Goal: Task Accomplishment & Management: Manage account settings

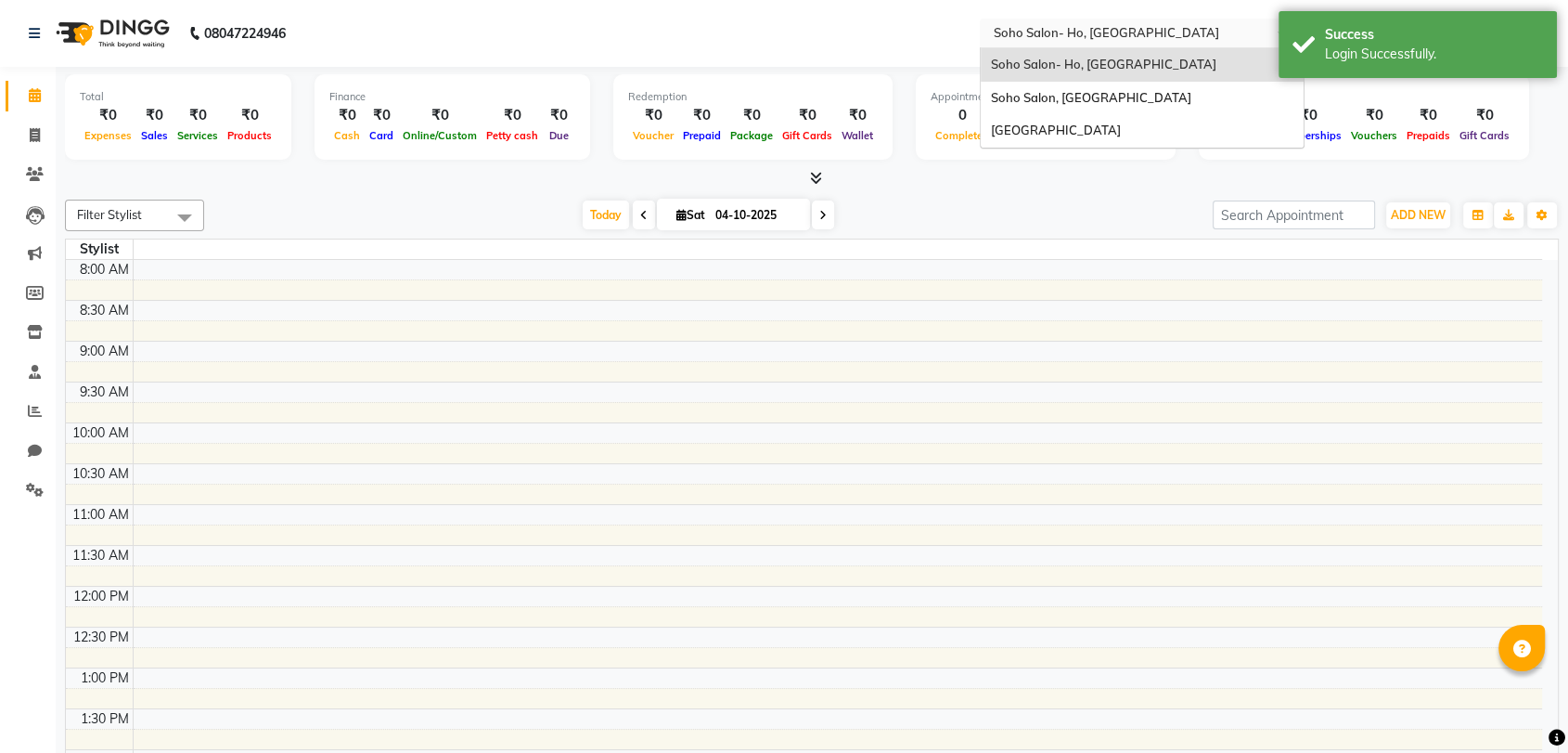
click at [1097, 33] on input "text" at bounding box center [1124, 32] width 269 height 18
click at [1077, 87] on div "Soho Salon, [GEOGRAPHIC_DATA]" at bounding box center [1142, 98] width 323 height 34
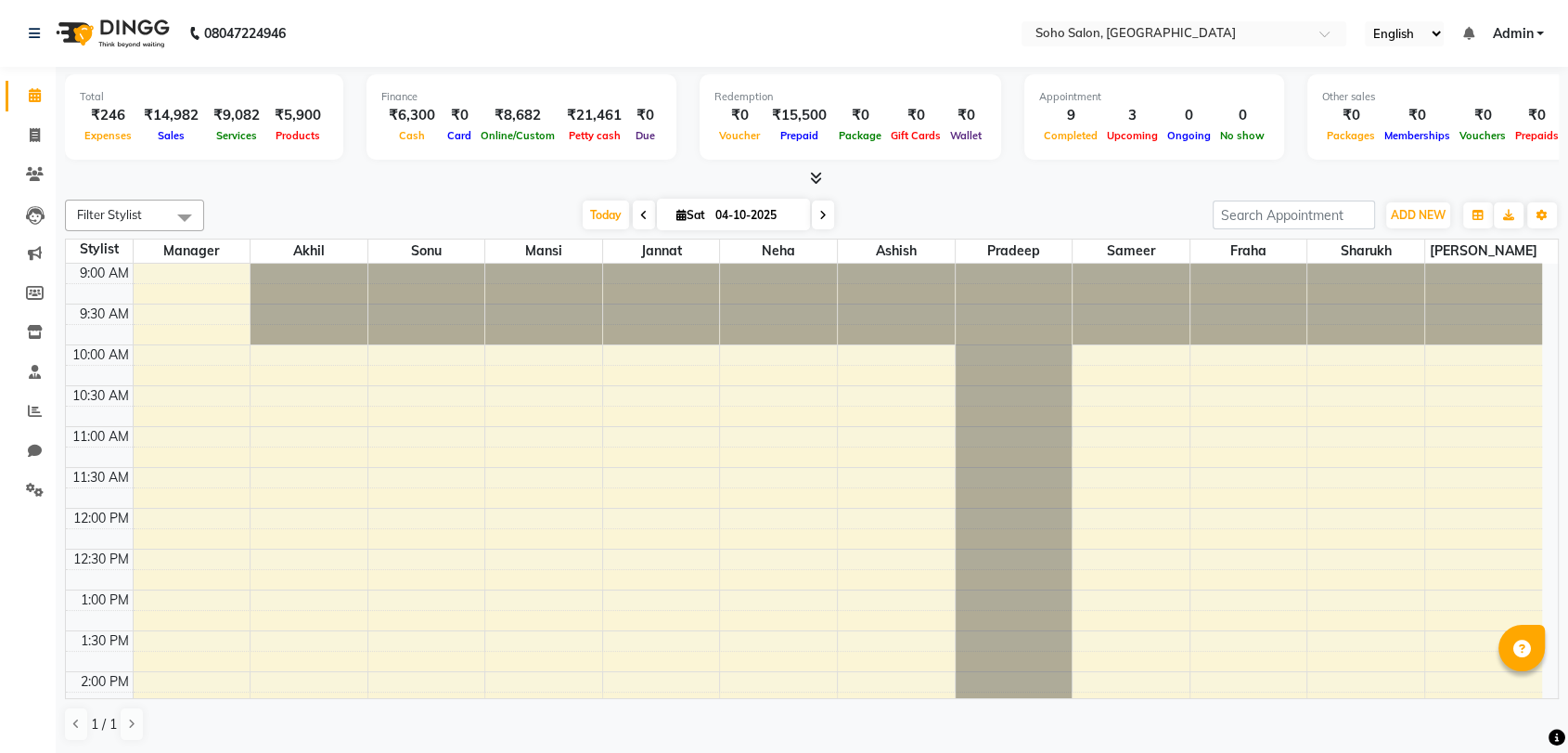
select select "en"
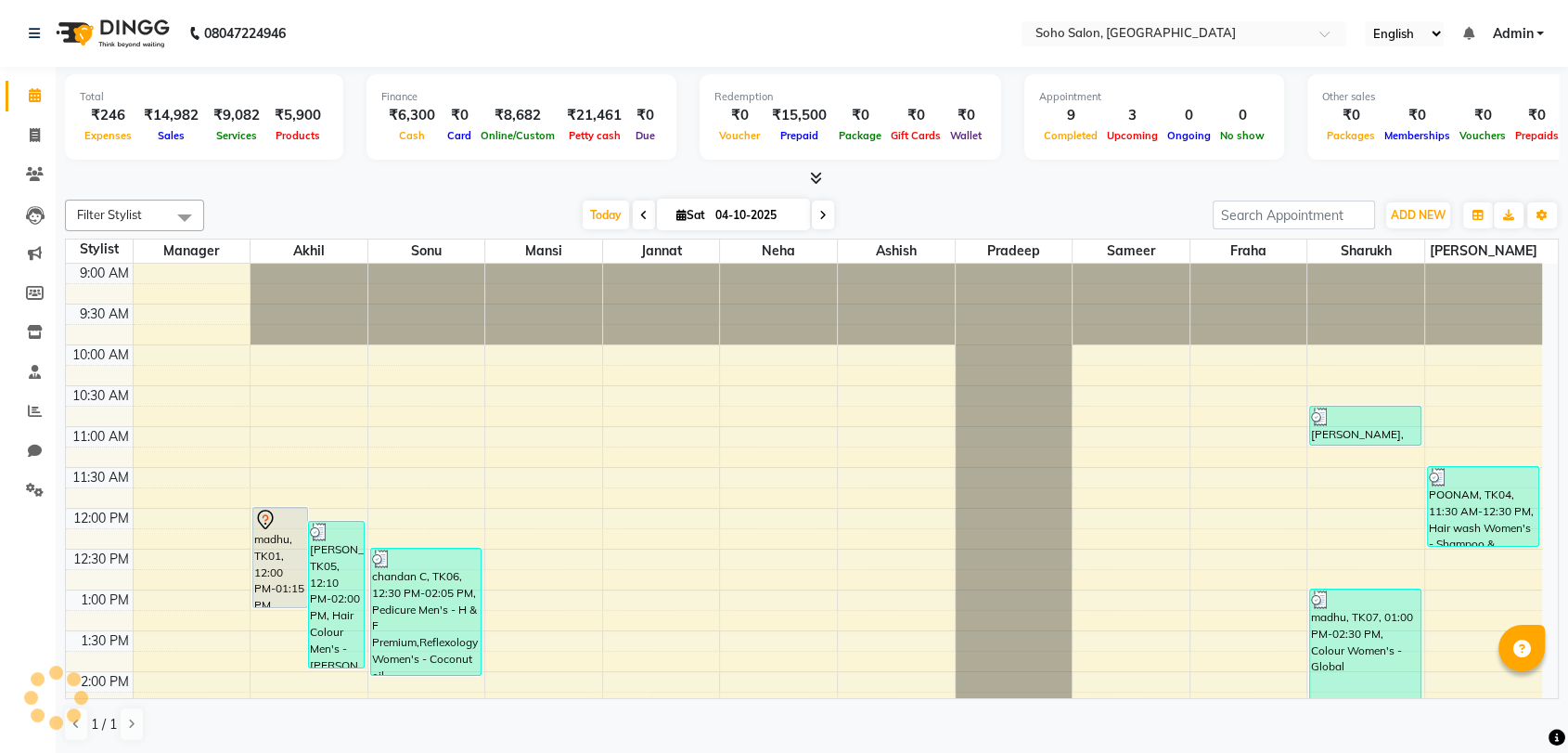
scroll to position [112, 0]
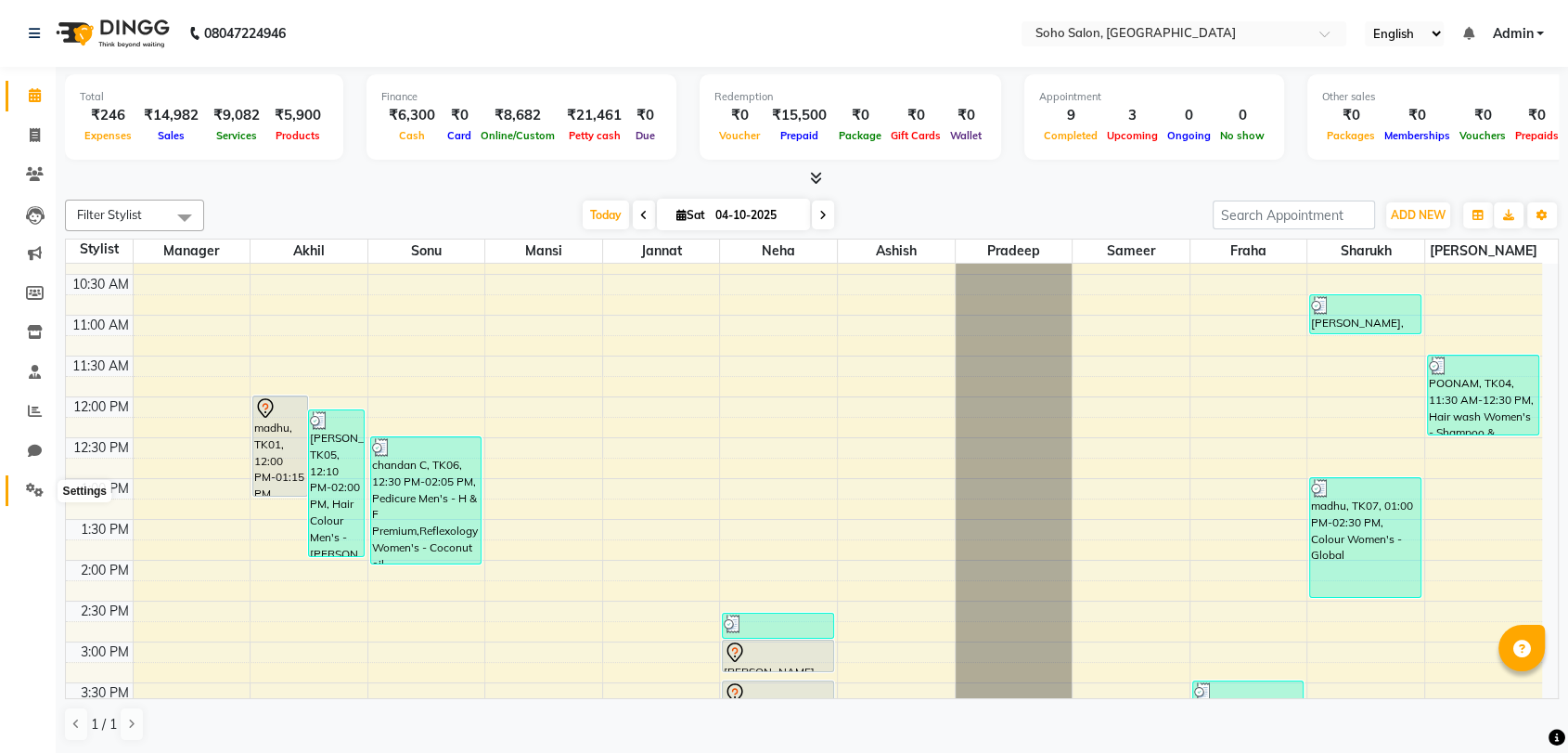
click at [37, 486] on icon at bounding box center [35, 489] width 17 height 13
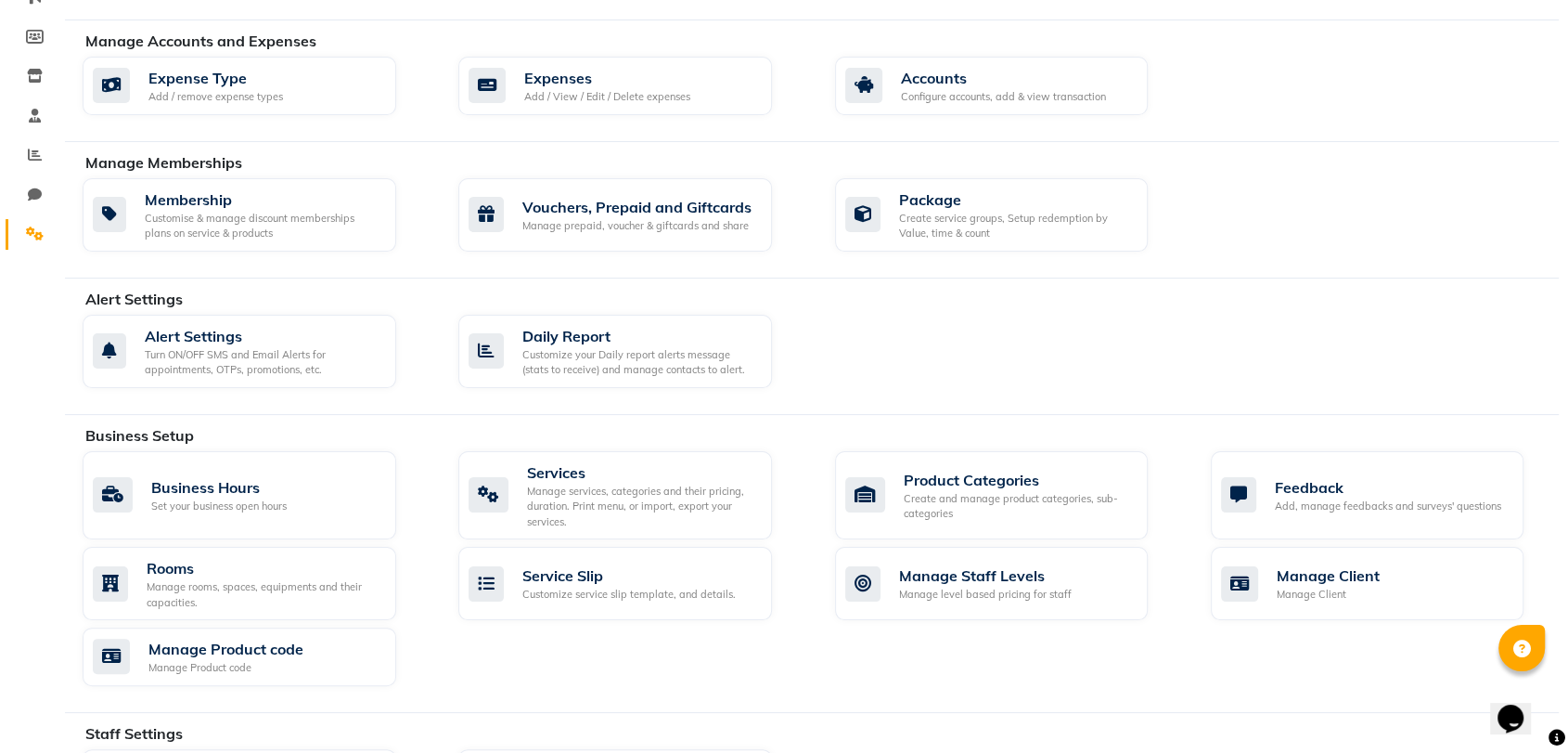
scroll to position [264, 0]
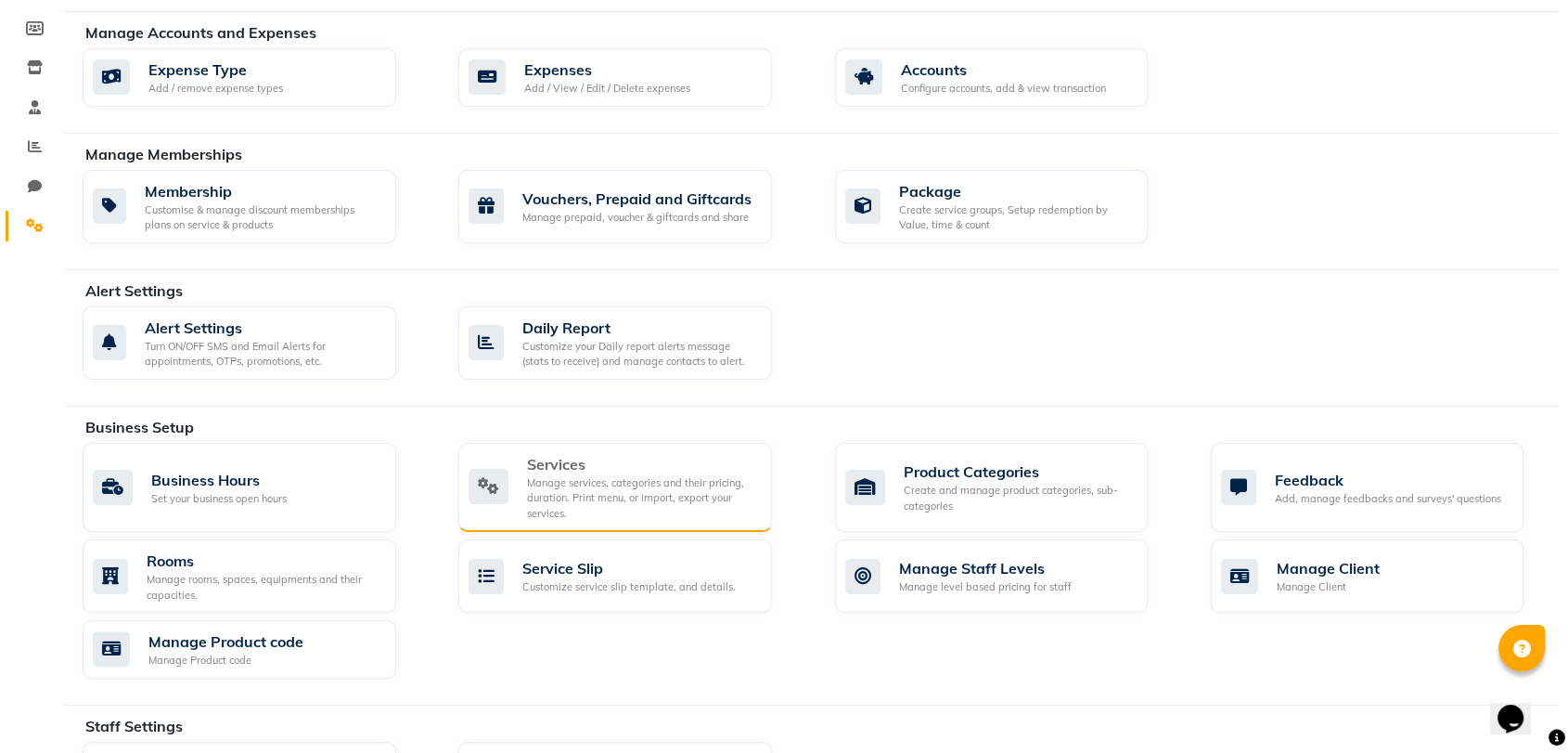
click at [627, 467] on div "Services" at bounding box center [641, 464] width 230 height 22
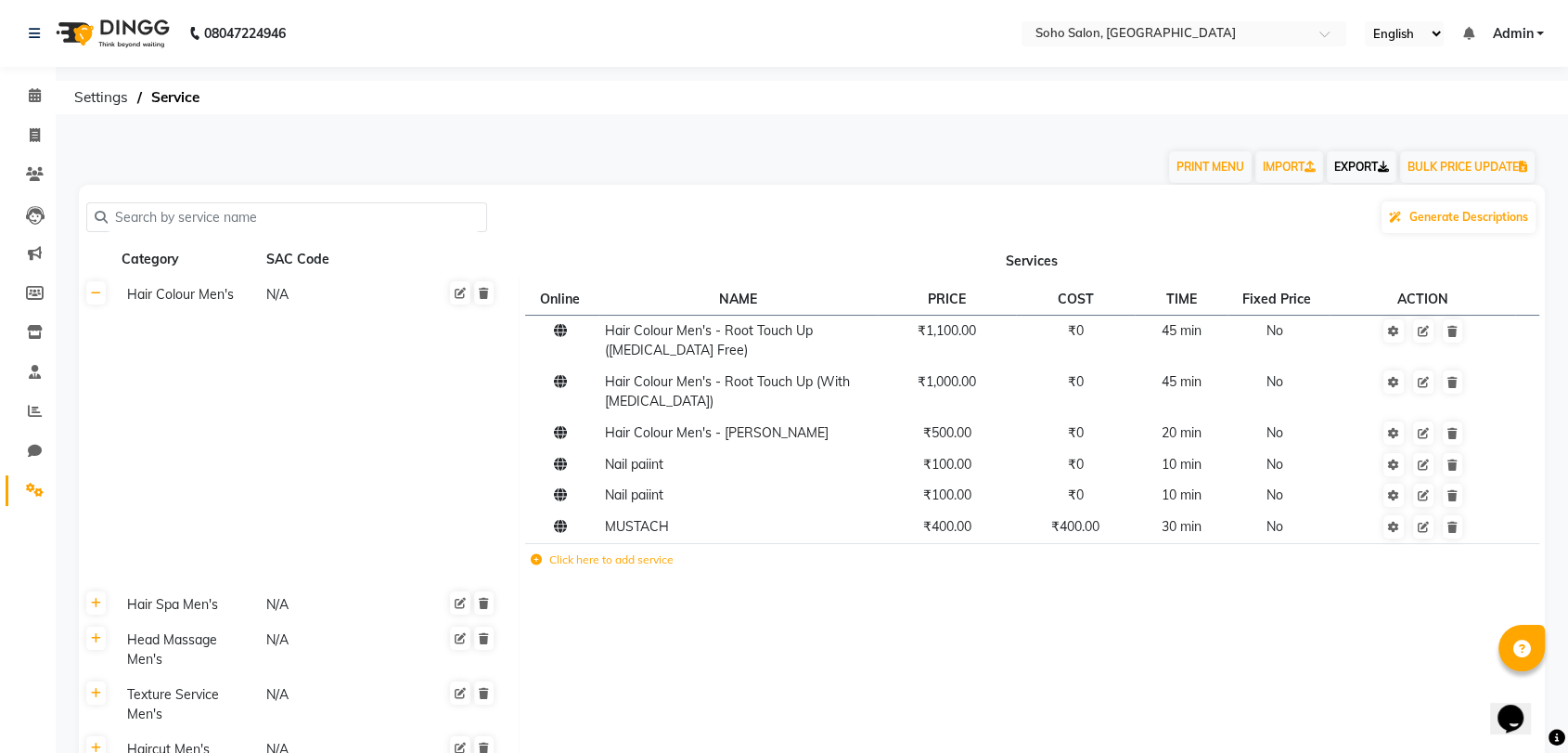
click at [1370, 165] on link "EXPORT" at bounding box center [1361, 166] width 69 height 32
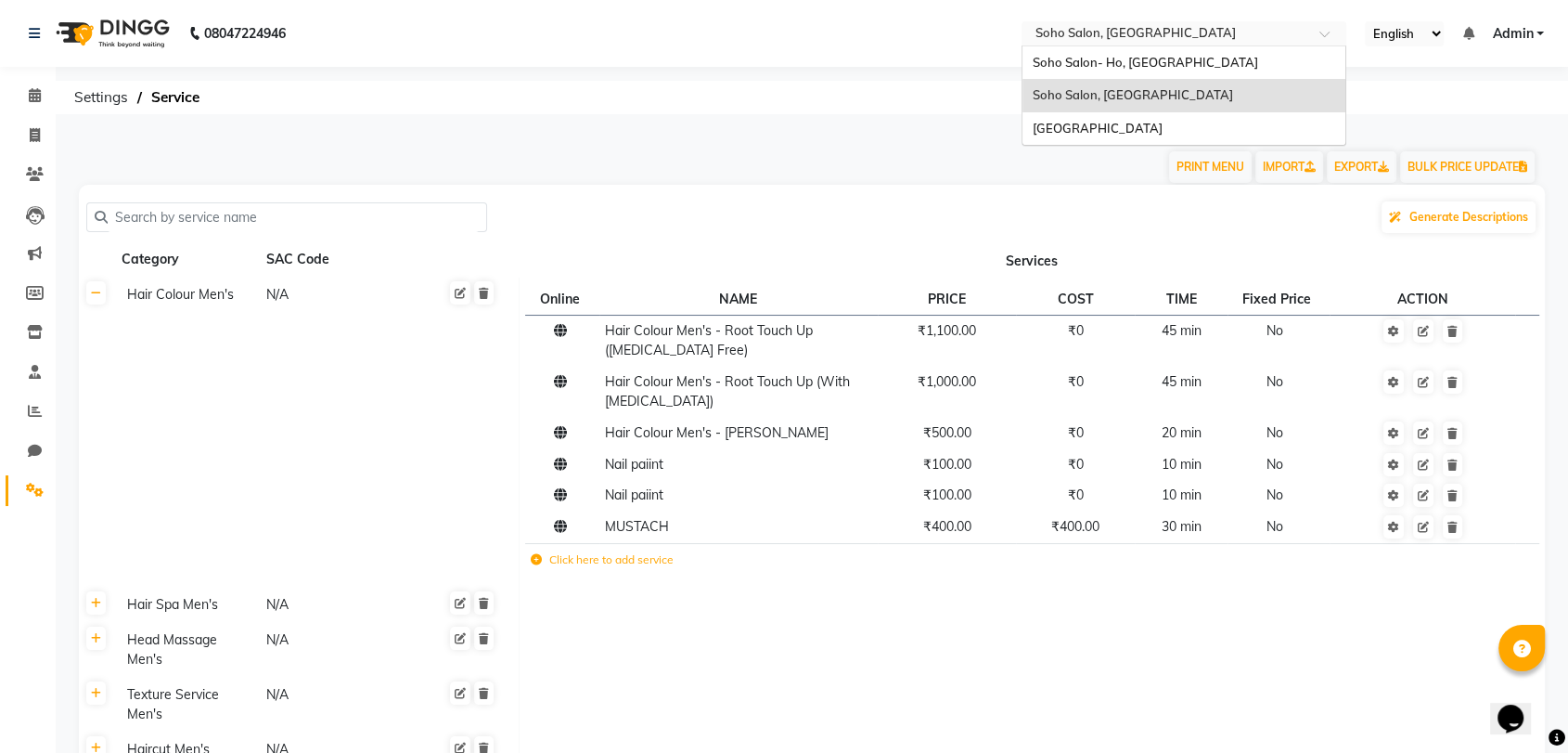
click at [1059, 40] on input "text" at bounding box center [1165, 35] width 269 height 18
click at [1069, 117] on div "[GEOGRAPHIC_DATA]" at bounding box center [1184, 129] width 323 height 34
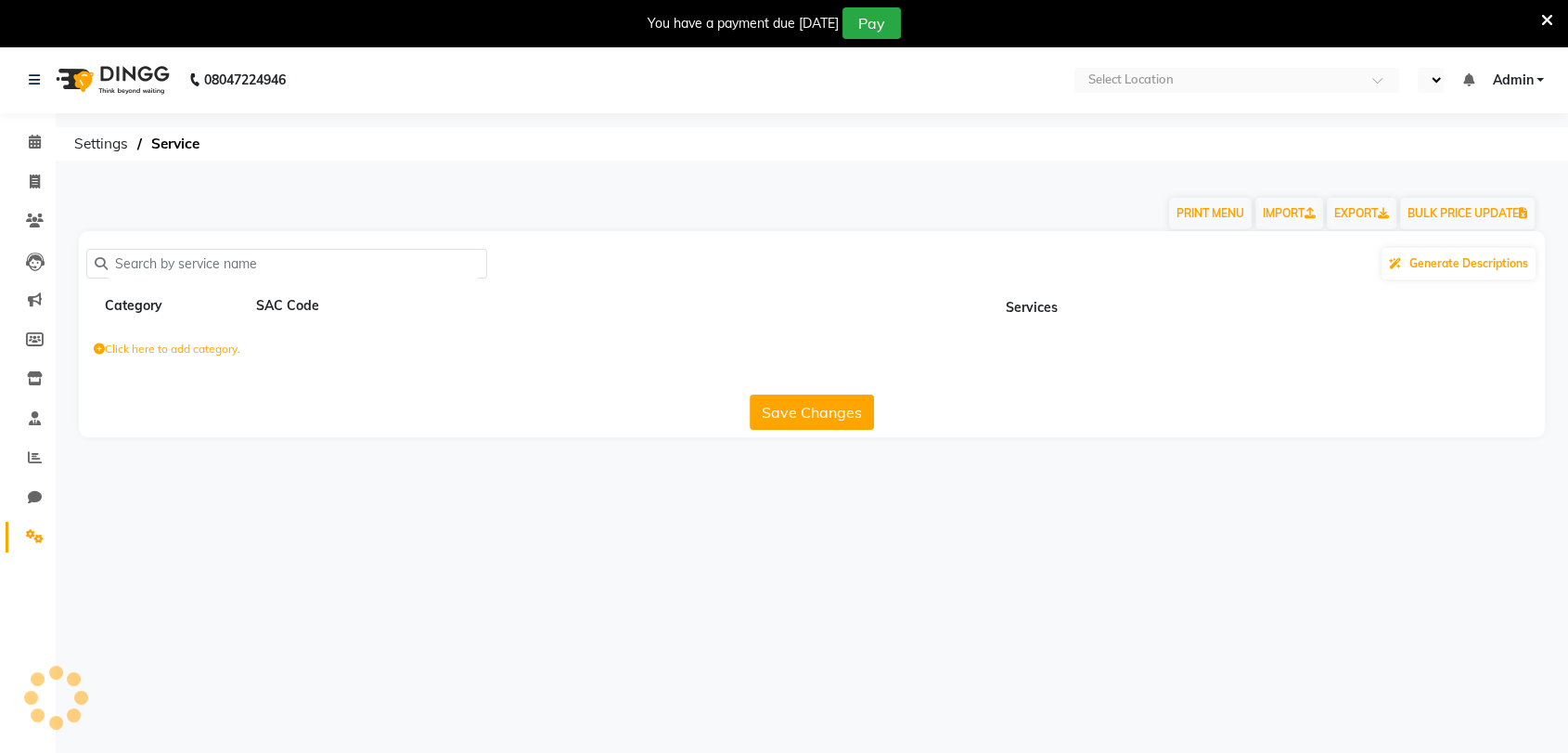
select select "en"
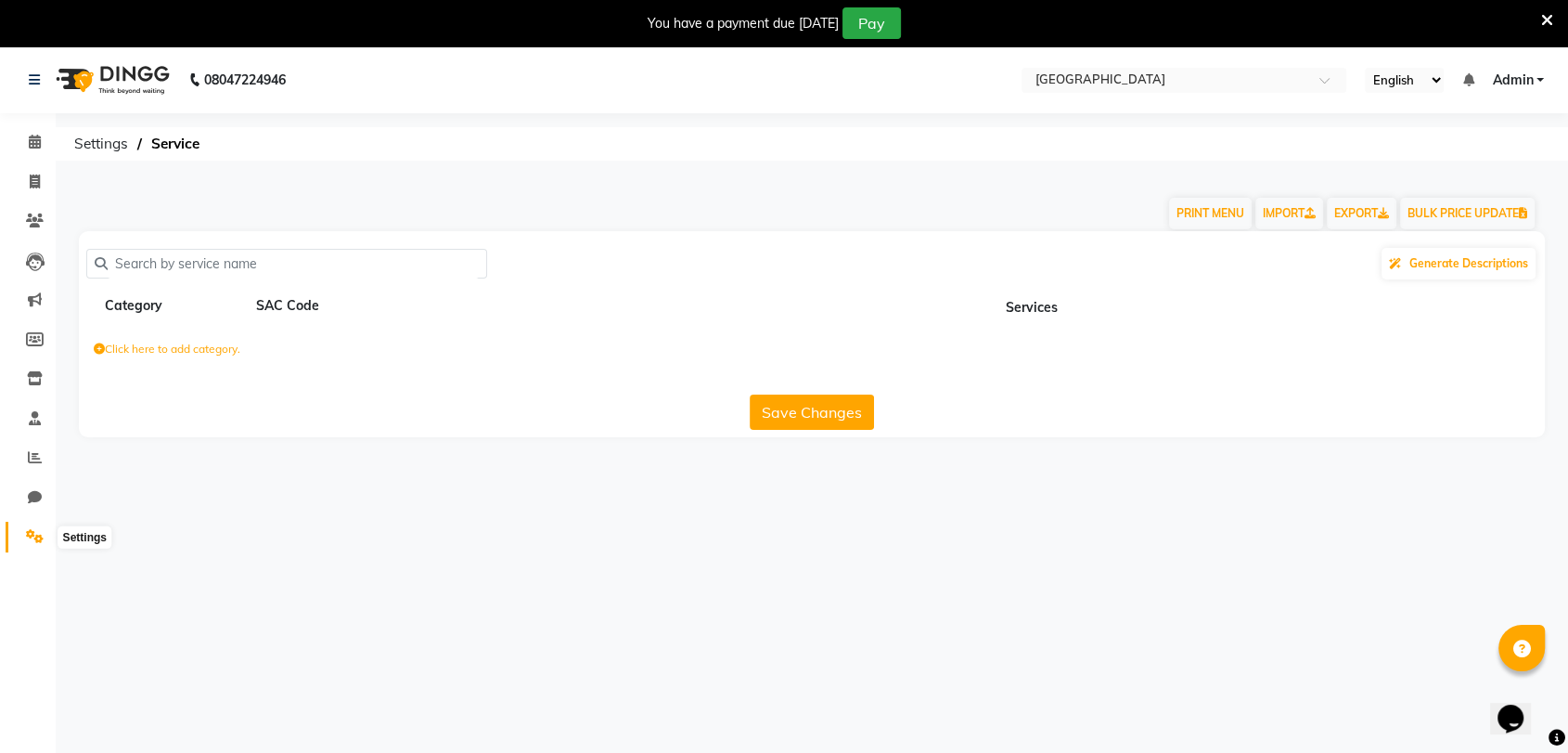
click at [22, 526] on span at bounding box center [35, 537] width 33 height 21
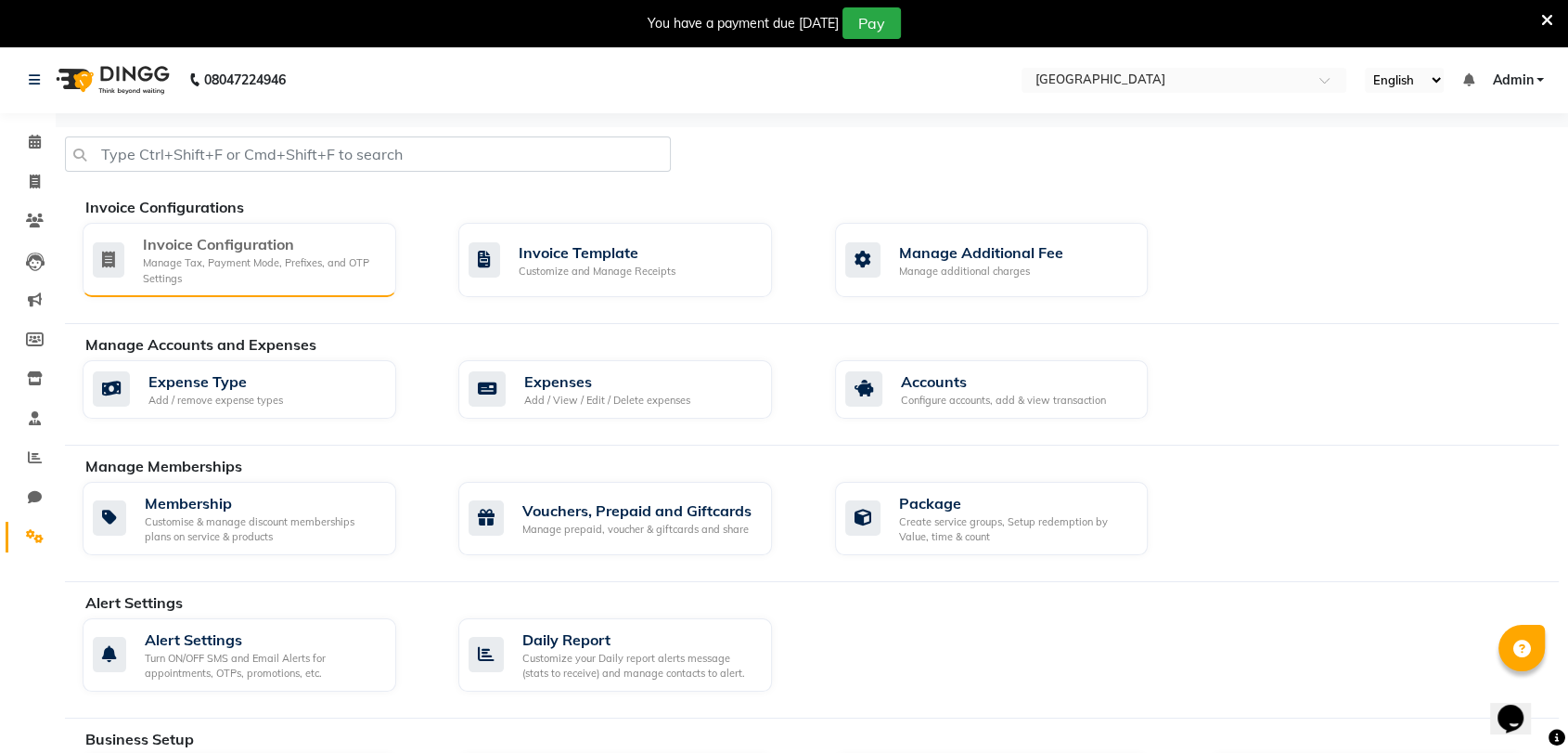
click at [254, 264] on div "Manage Tax, Payment Mode, Prefixes, and OTP Settings" at bounding box center [262, 270] width 238 height 31
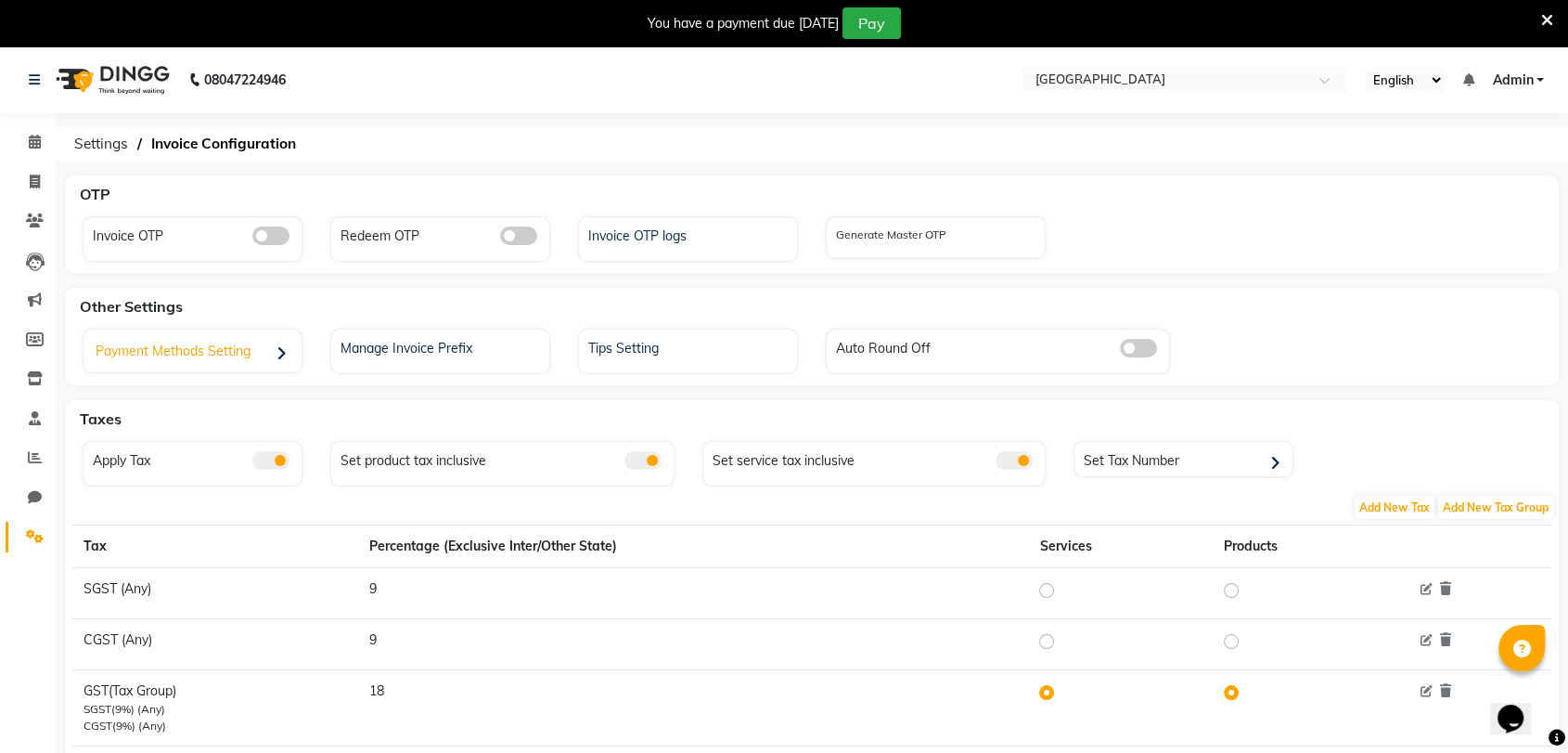
click at [238, 362] on div "Payment Methods Setting" at bounding box center [195, 354] width 213 height 38
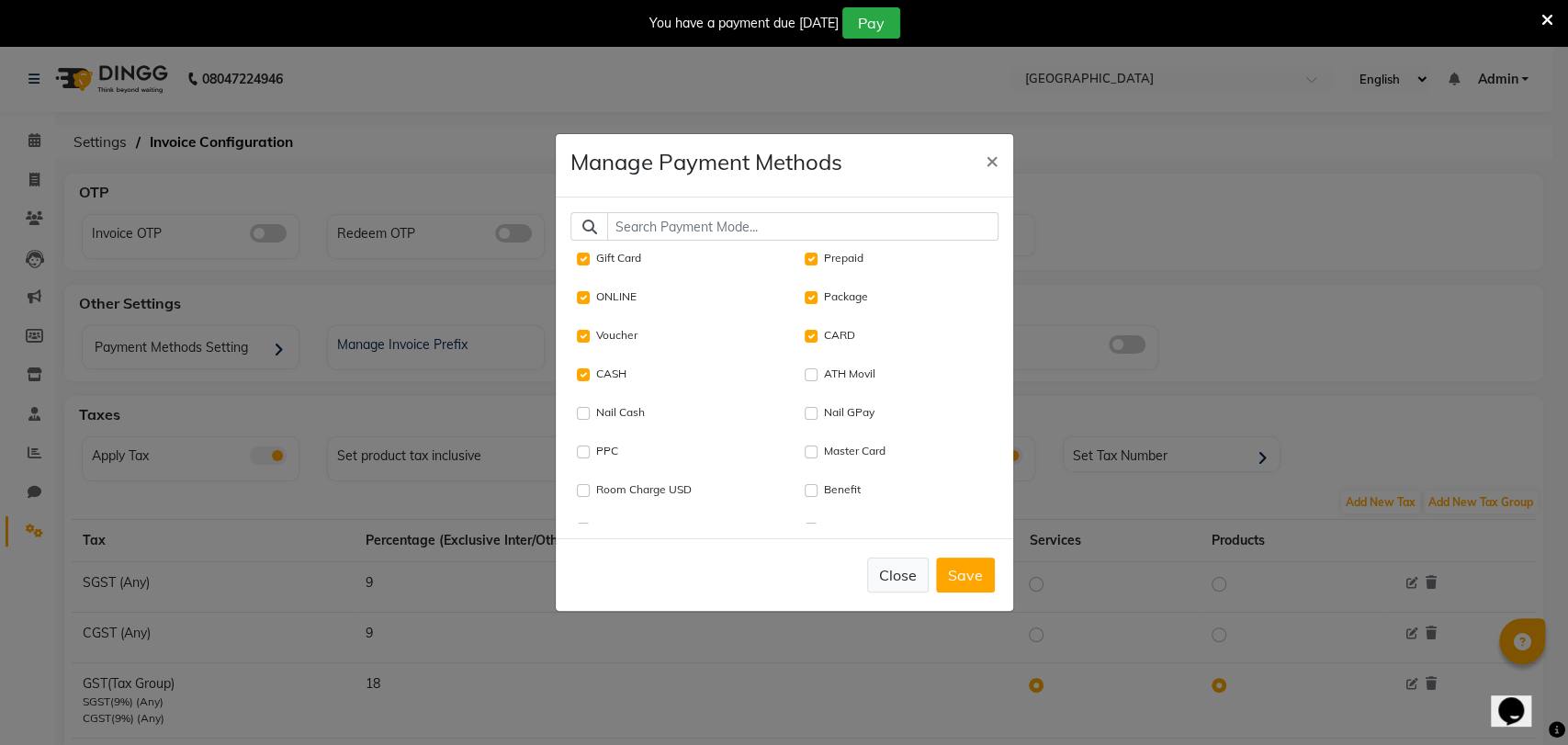
click at [916, 565] on button "Close" at bounding box center [897, 575] width 62 height 35
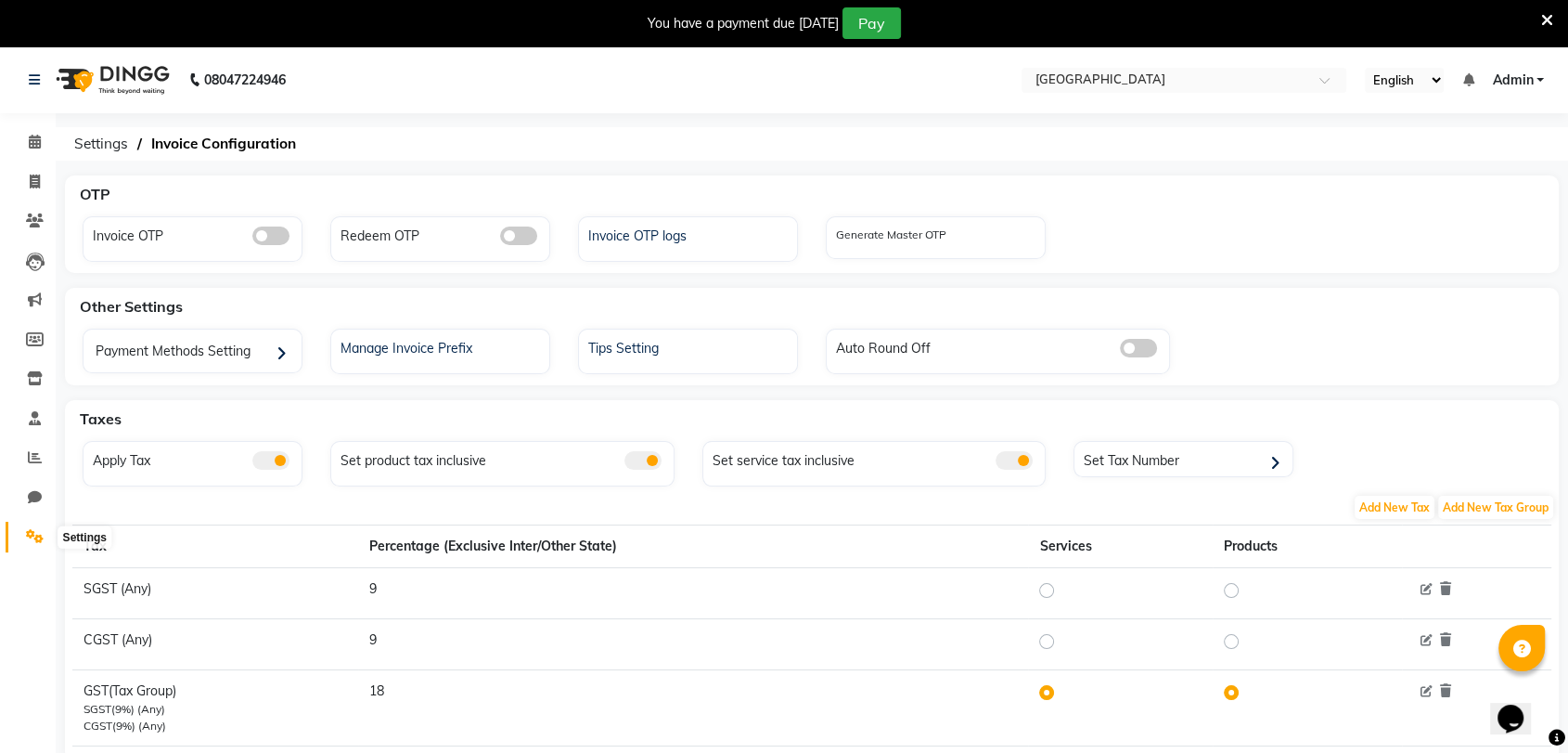
click at [27, 545] on span at bounding box center [35, 537] width 33 height 21
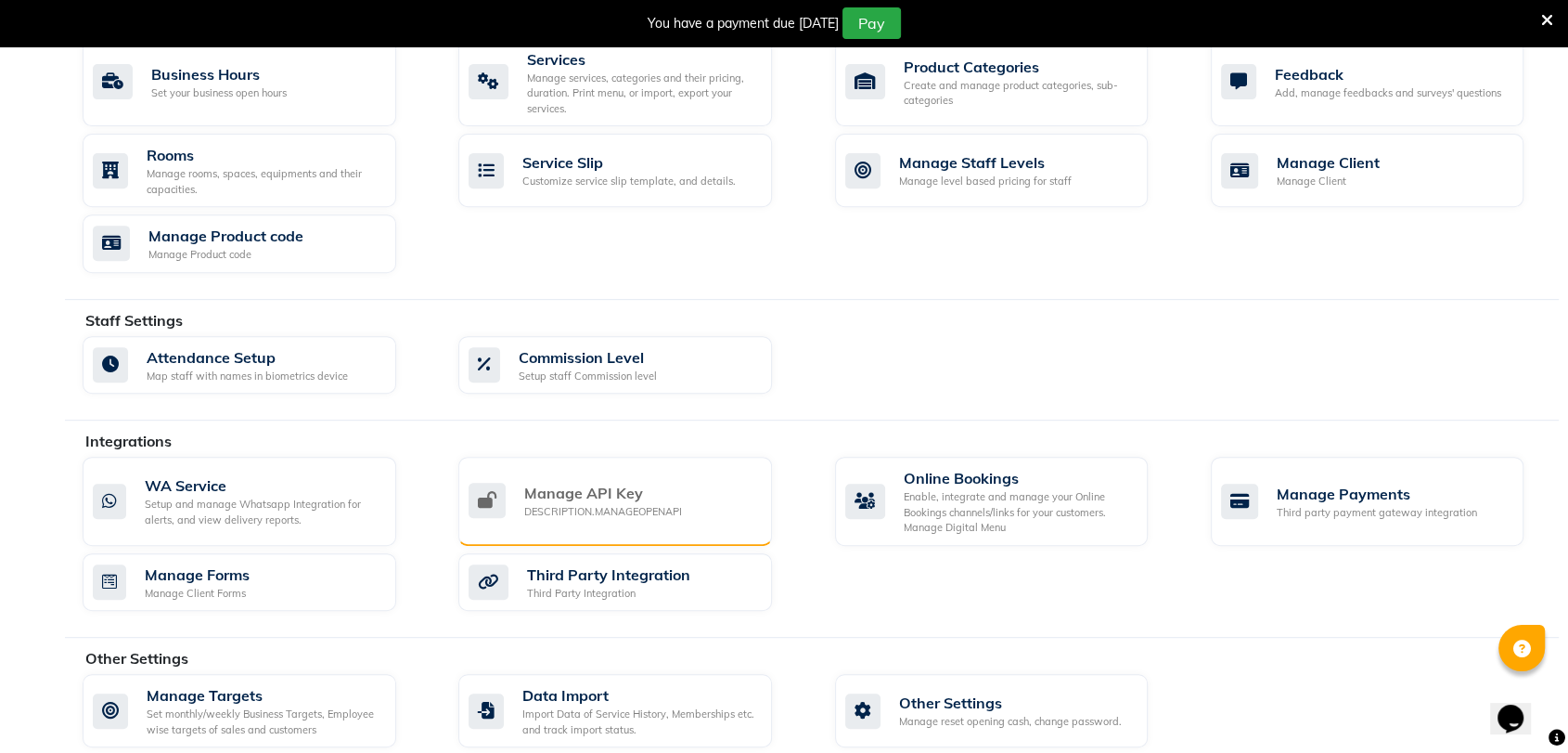
scroll to position [734, 0]
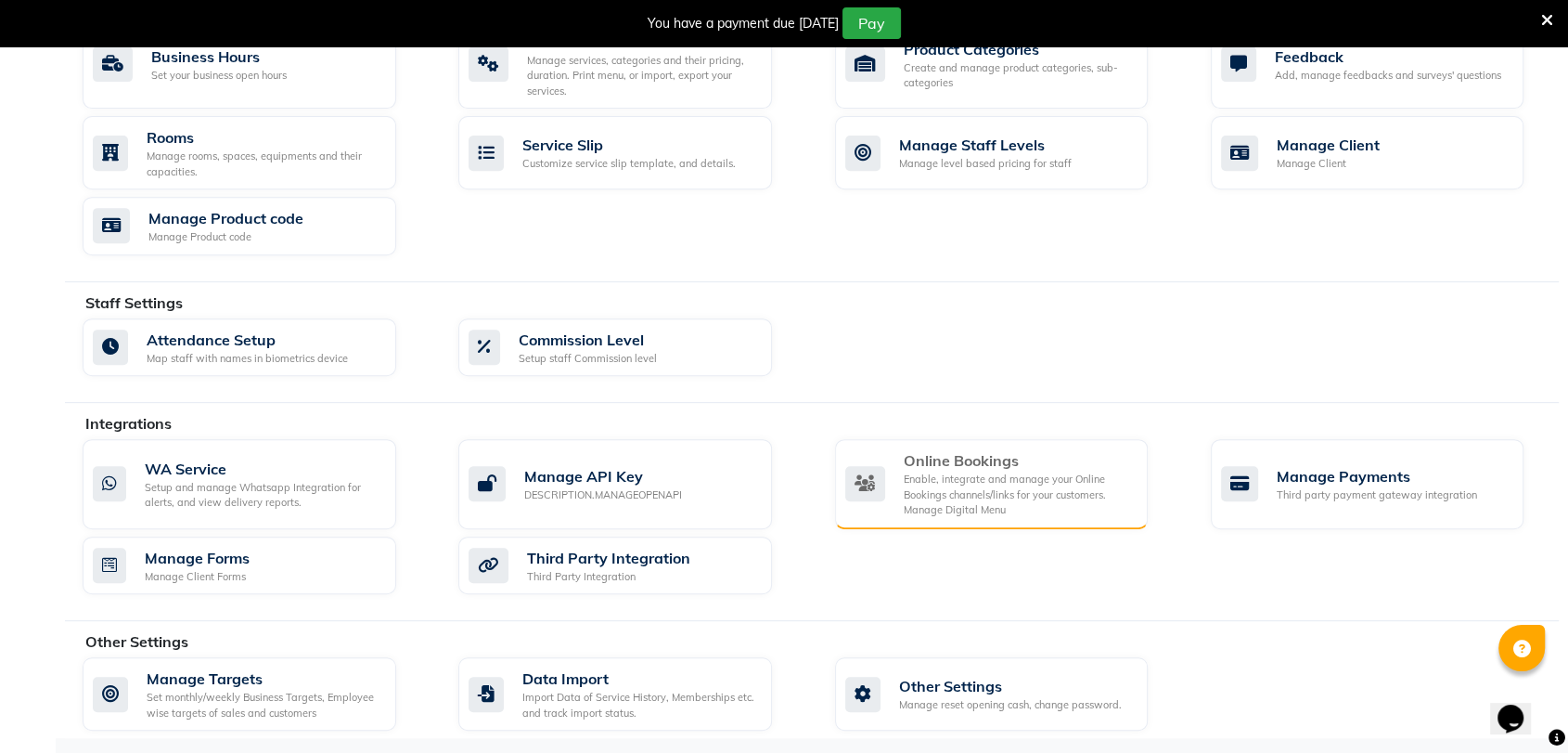
click at [904, 481] on div "Enable, integrate and manage your Online Bookings channels/links for your custo…" at bounding box center [1018, 494] width 230 height 46
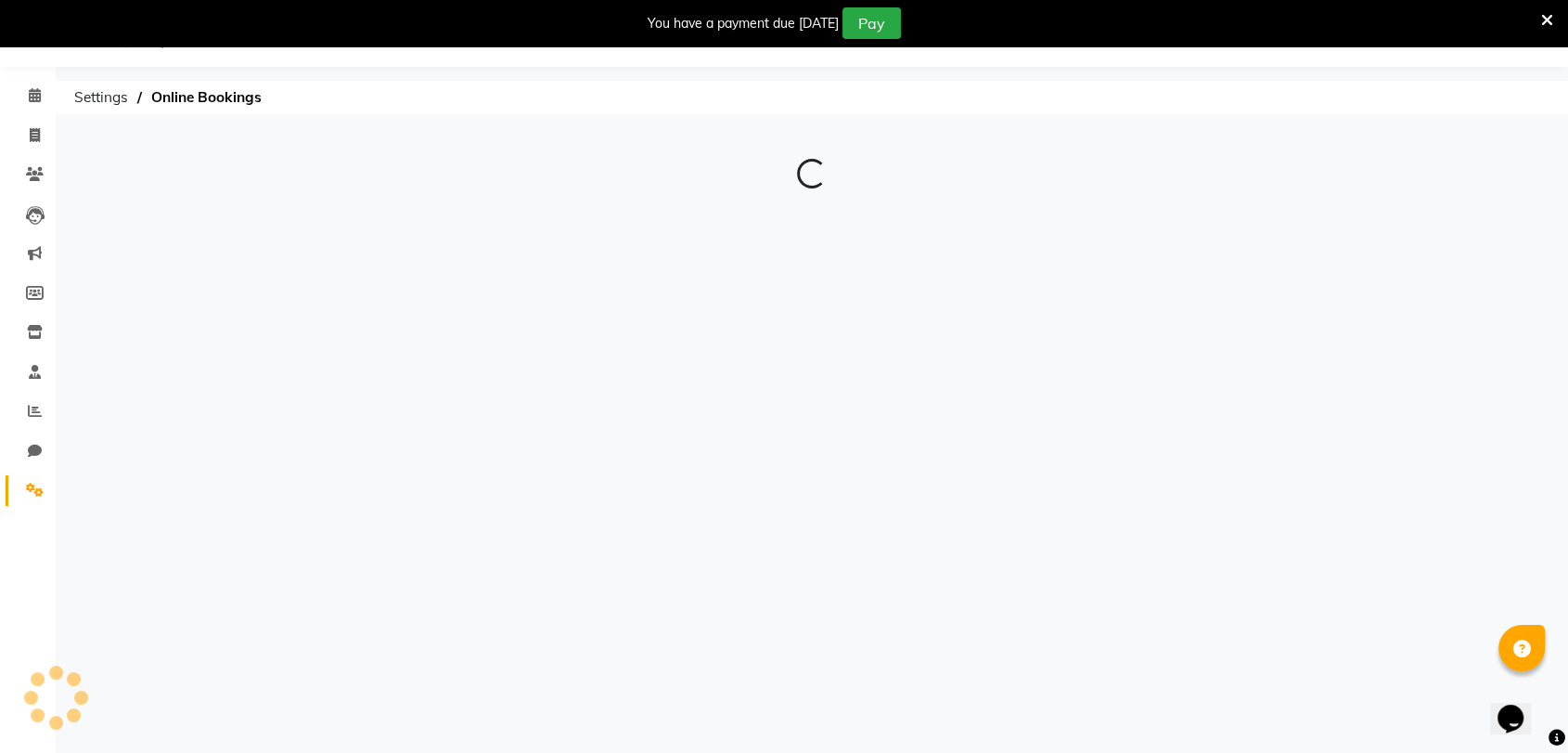
scroll to position [45, 0]
click at [821, 213] on span at bounding box center [811, 213] width 37 height 18
click at [812, 217] on input "checkbox" at bounding box center [812, 217] width 0 height 0
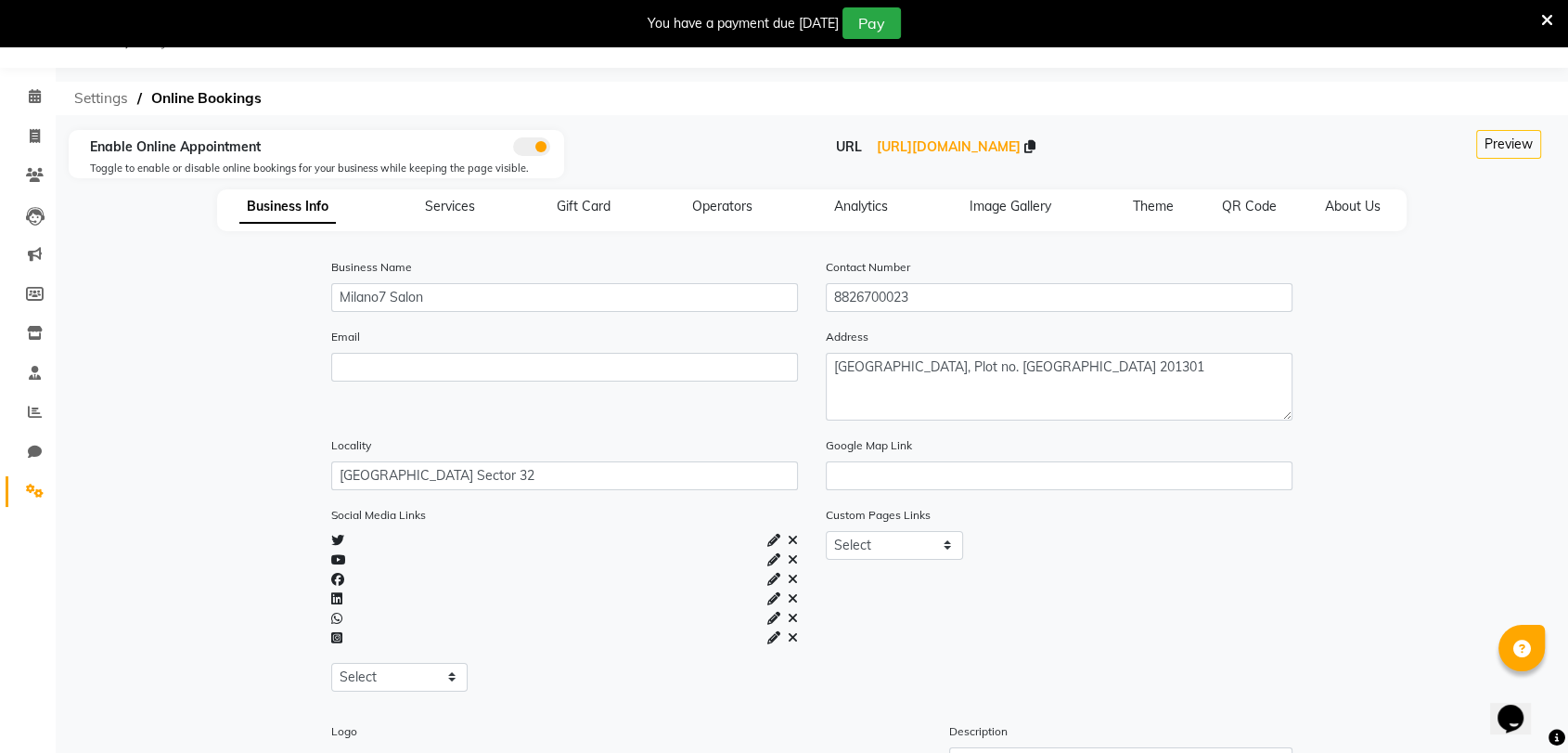
click at [109, 105] on span "Settings" at bounding box center [101, 98] width 72 height 34
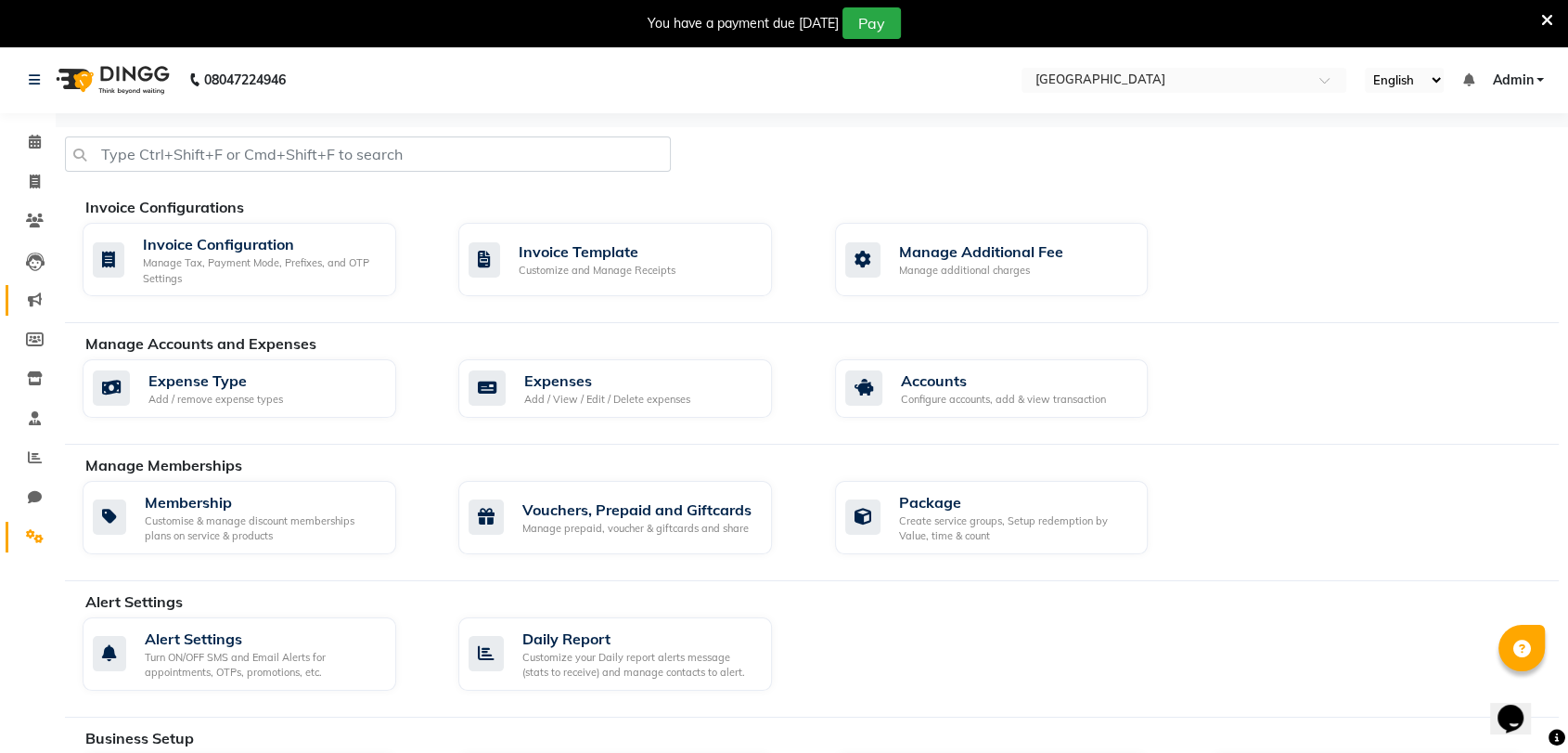
click at [29, 287] on link "Marketing" at bounding box center [28, 300] width 44 height 31
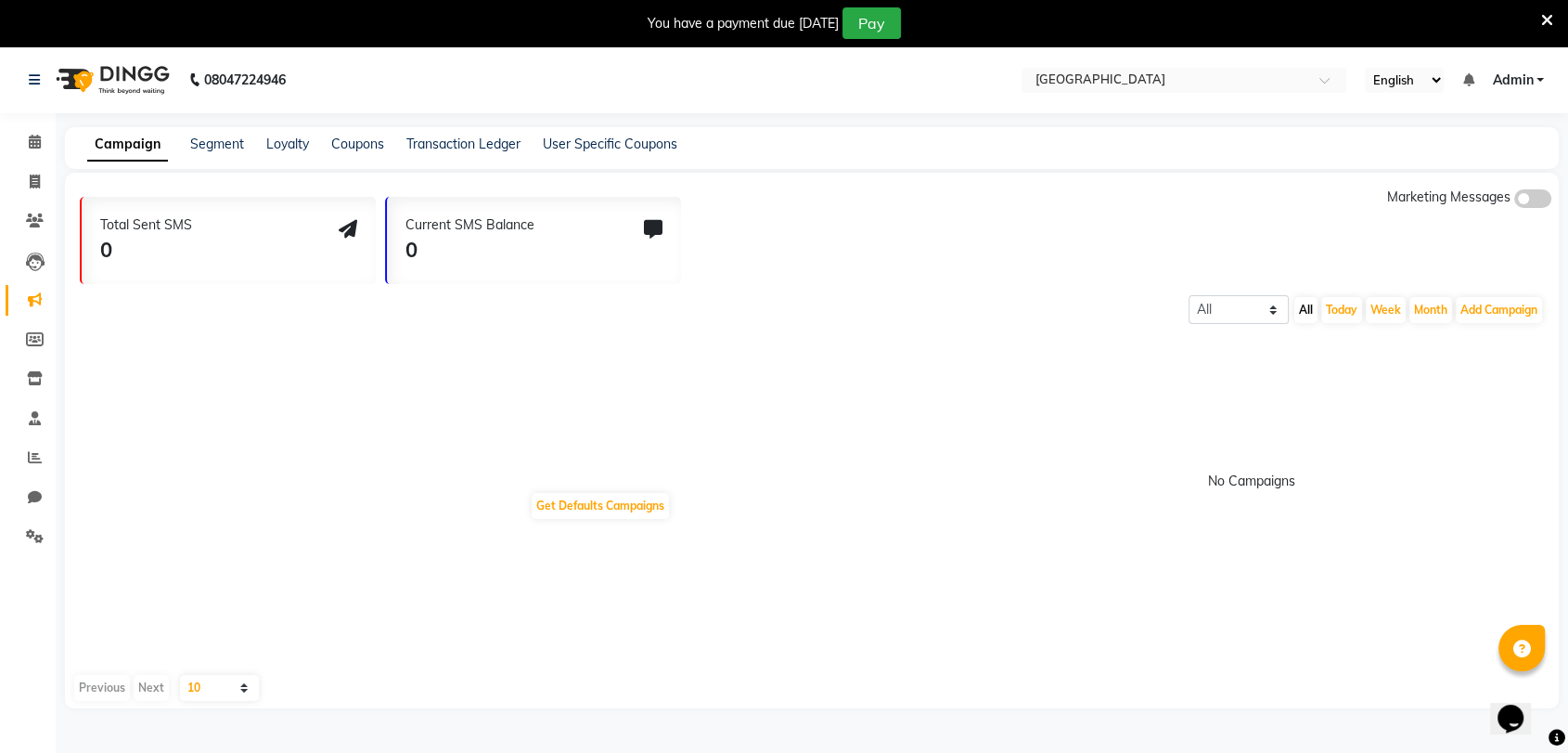
click at [1541, 195] on span at bounding box center [1532, 198] width 37 height 18
click at [1514, 201] on input "checkbox" at bounding box center [1514, 201] width 0 height 0
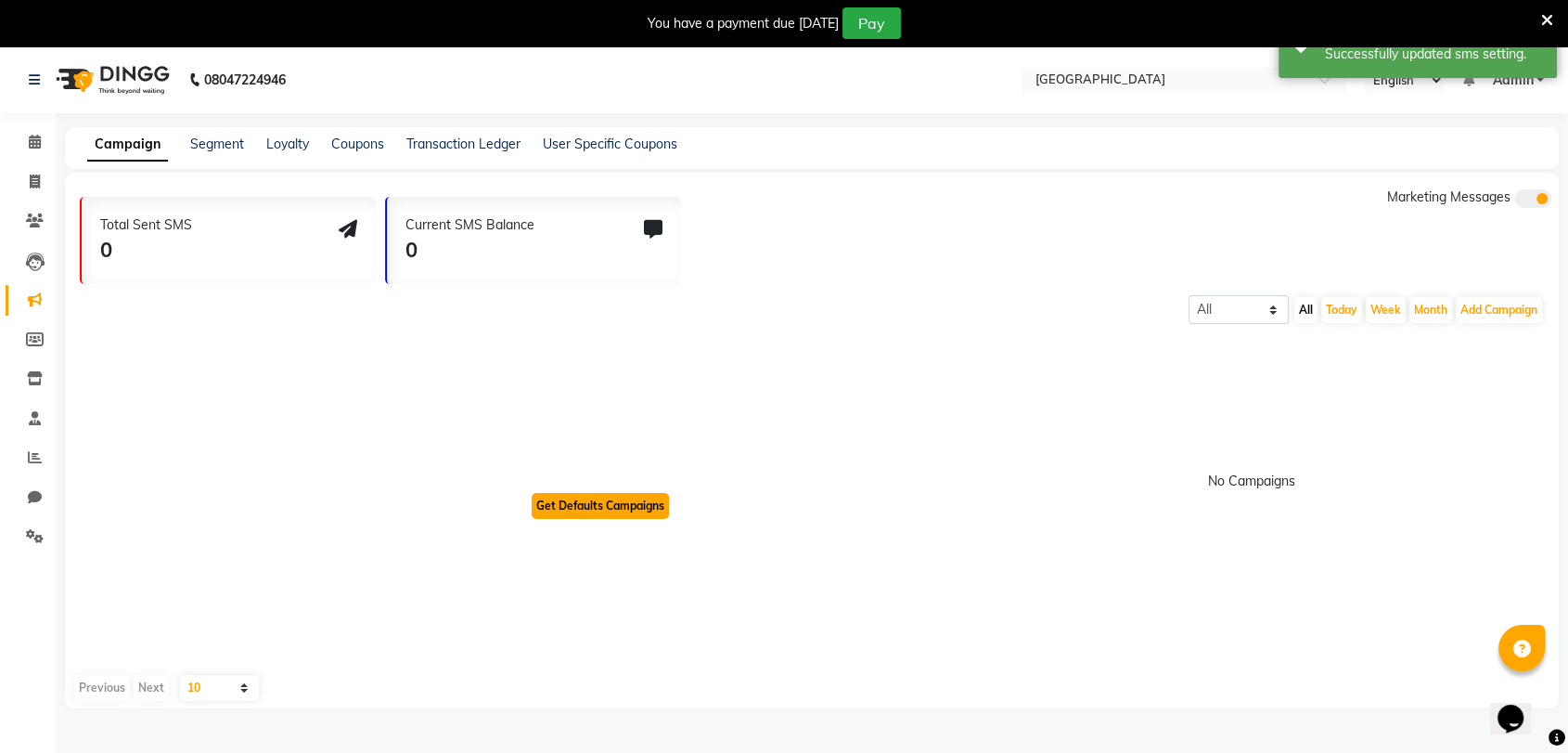
click at [635, 500] on button "Get Defaults Campaigns" at bounding box center [600, 506] width 137 height 26
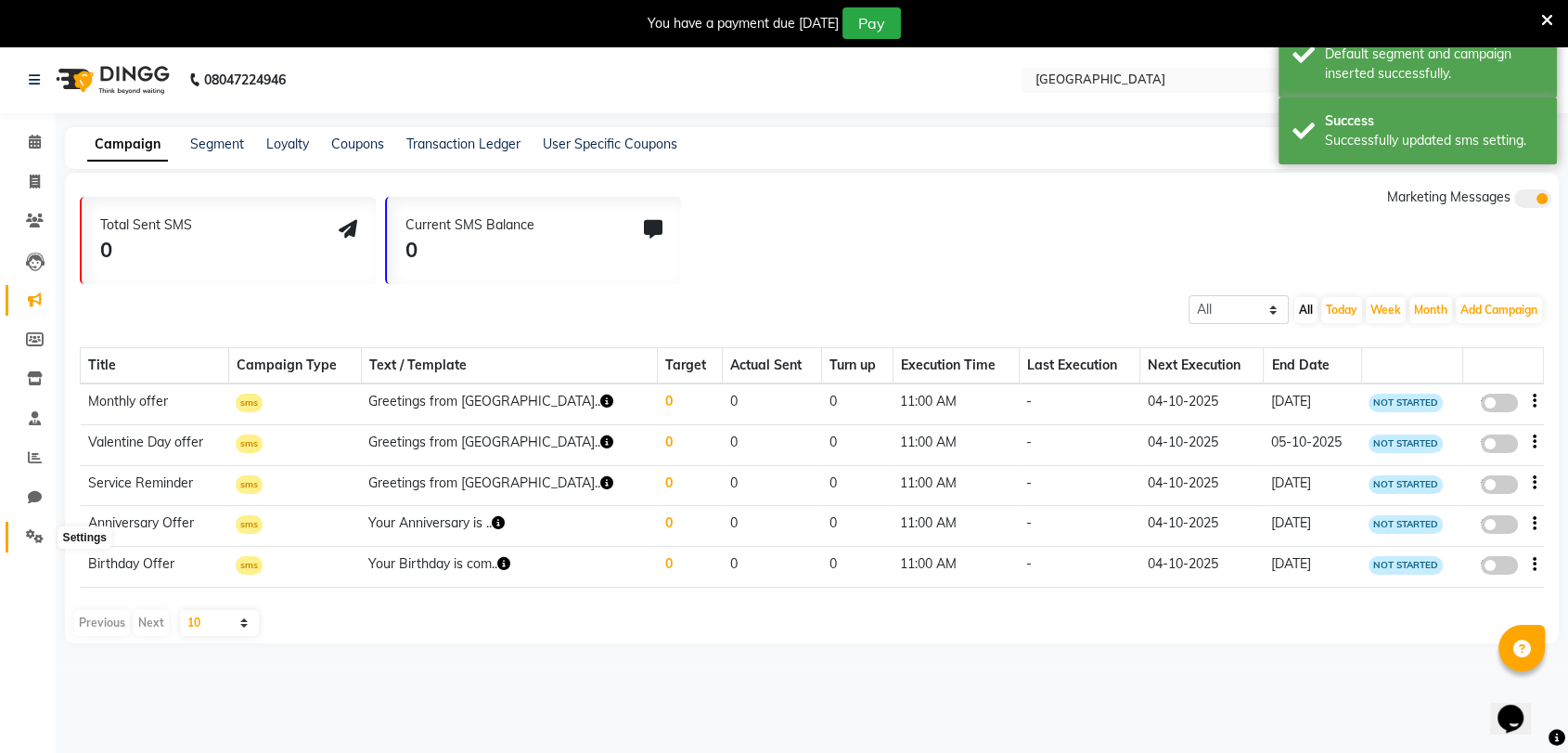
click at [35, 529] on span at bounding box center [35, 537] width 33 height 21
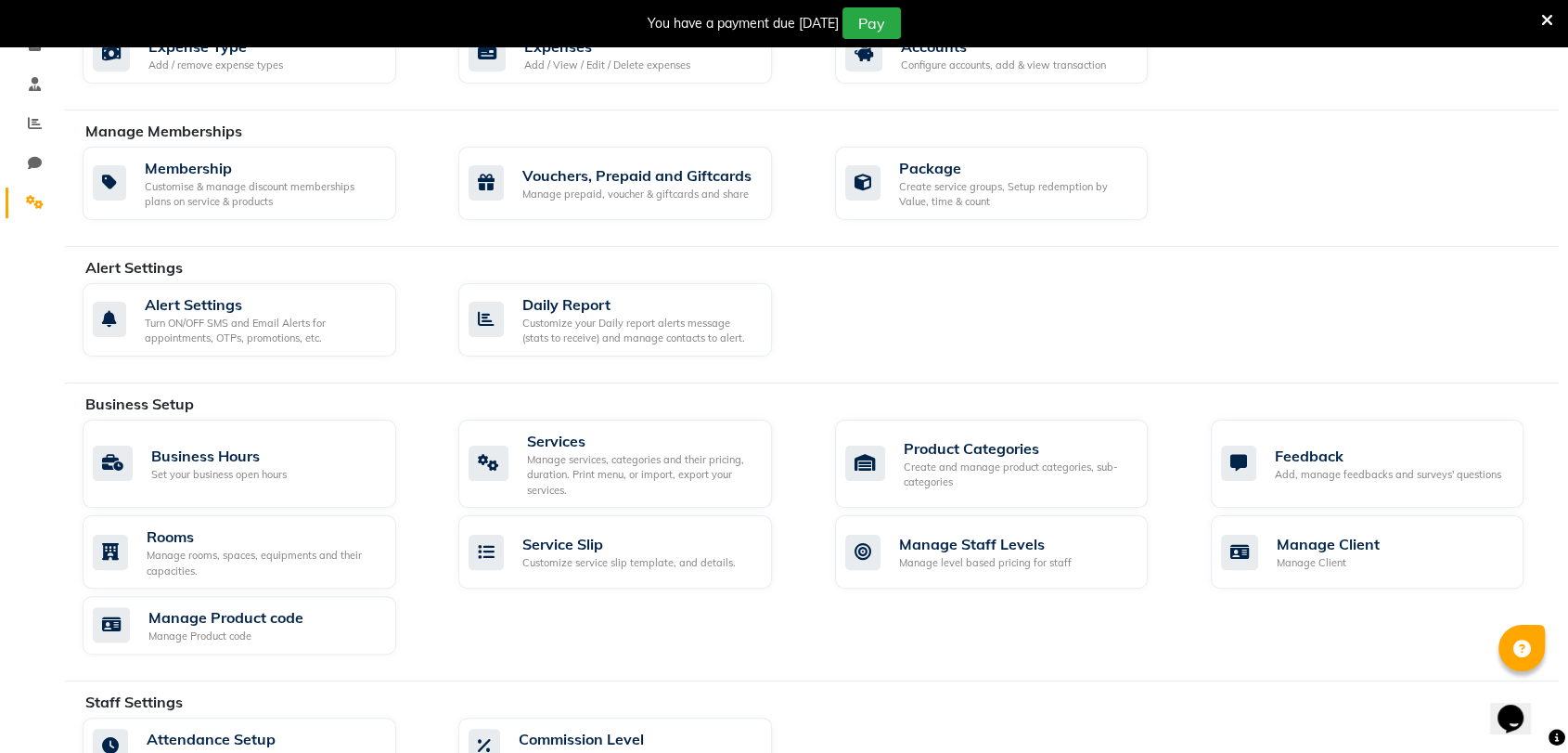
scroll to position [176, 0]
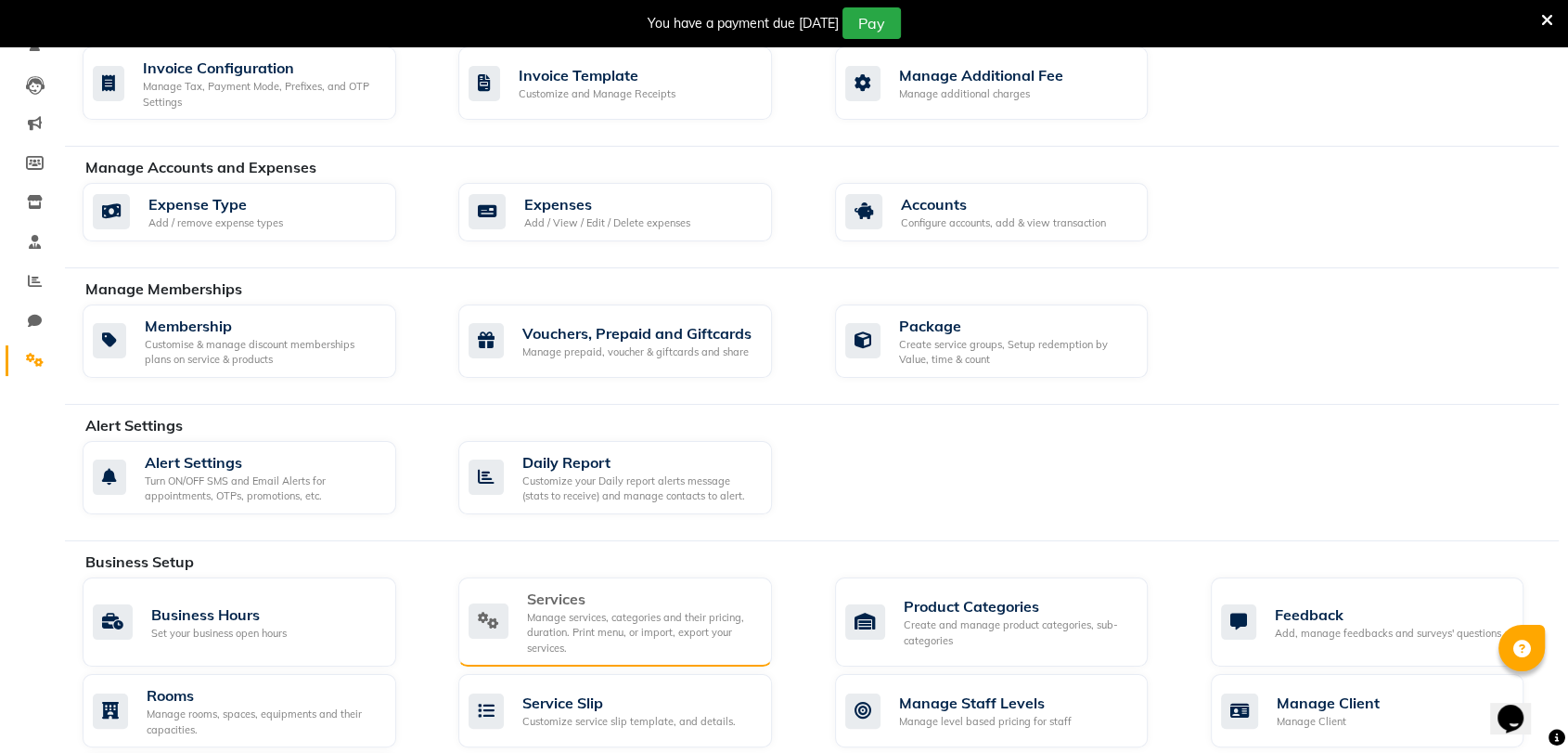
click at [606, 589] on div "Services" at bounding box center [641, 598] width 230 height 22
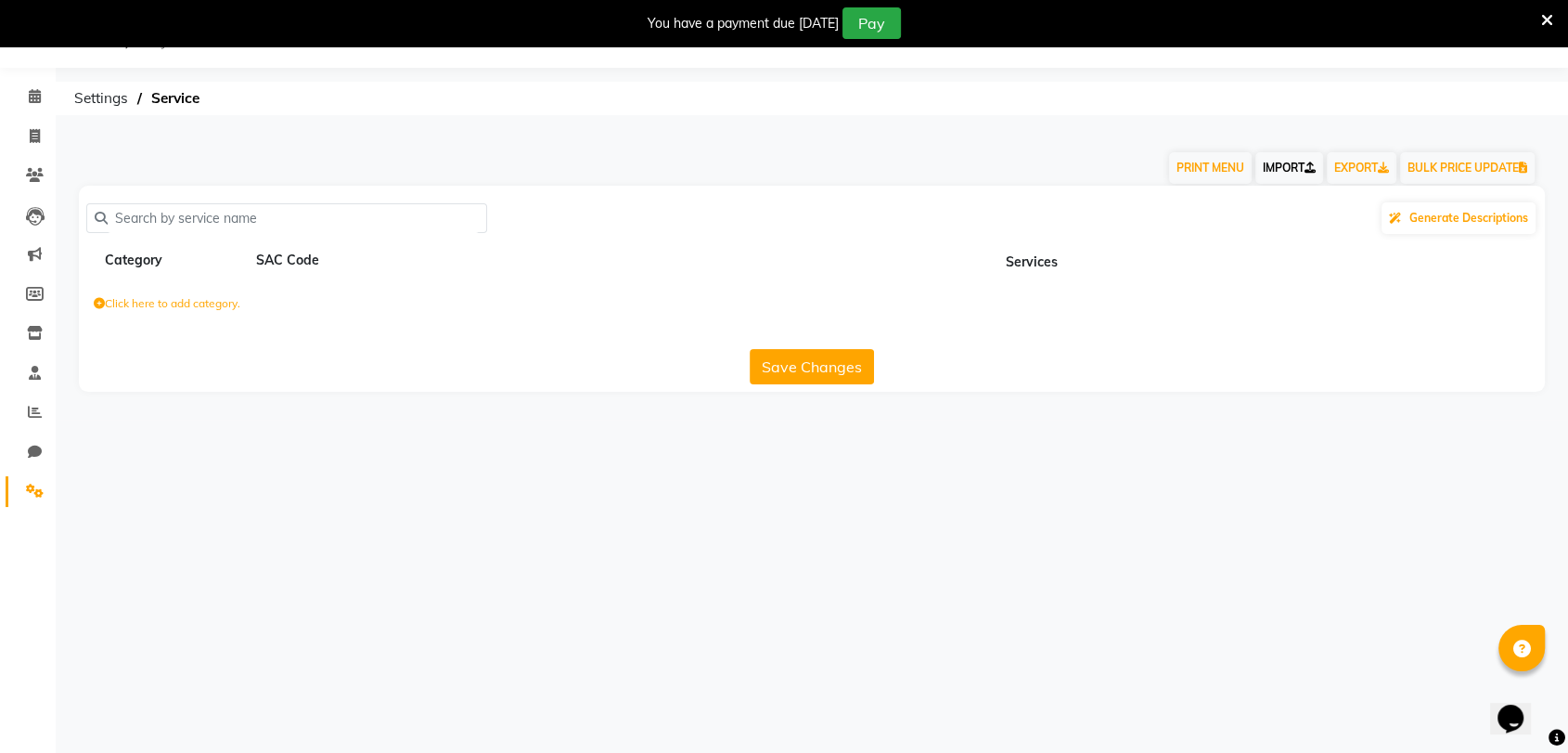
click at [1270, 163] on link "IMPORT" at bounding box center [1289, 167] width 67 height 32
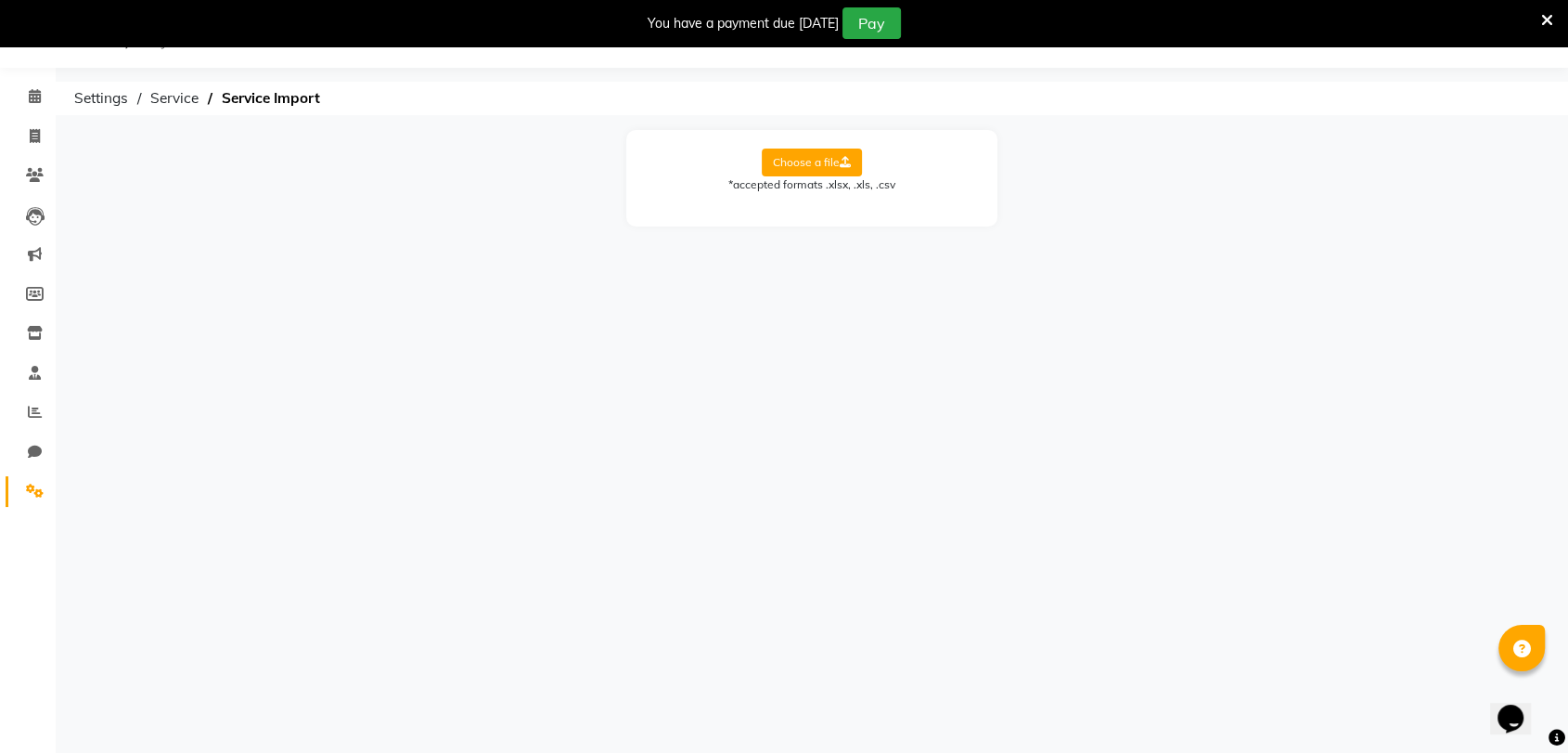
click at [810, 156] on label "Choose a file" at bounding box center [812, 162] width 100 height 28
click at [0, 0] on input "Choose a file" at bounding box center [0, 0] width 0 height 0
click at [845, 219] on select "Select Sheet Sheet1" at bounding box center [895, 222] width 139 height 29
select select "Sheet1"
click at [826, 208] on select "Select Sheet Sheet1" at bounding box center [895, 222] width 139 height 29
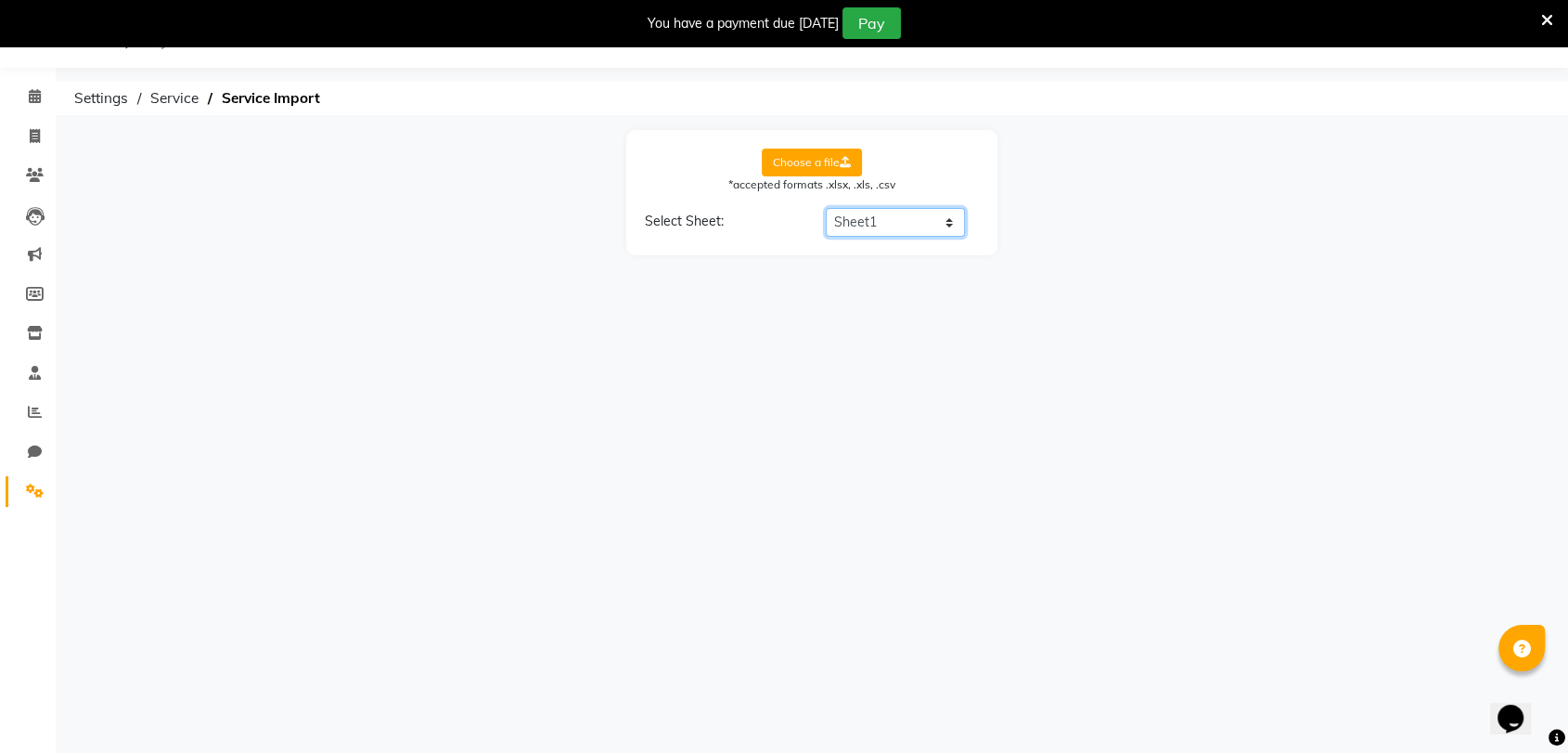
select select "Category Name"
select select "Service Name"
select select "Service Price"
select select "Service Time"
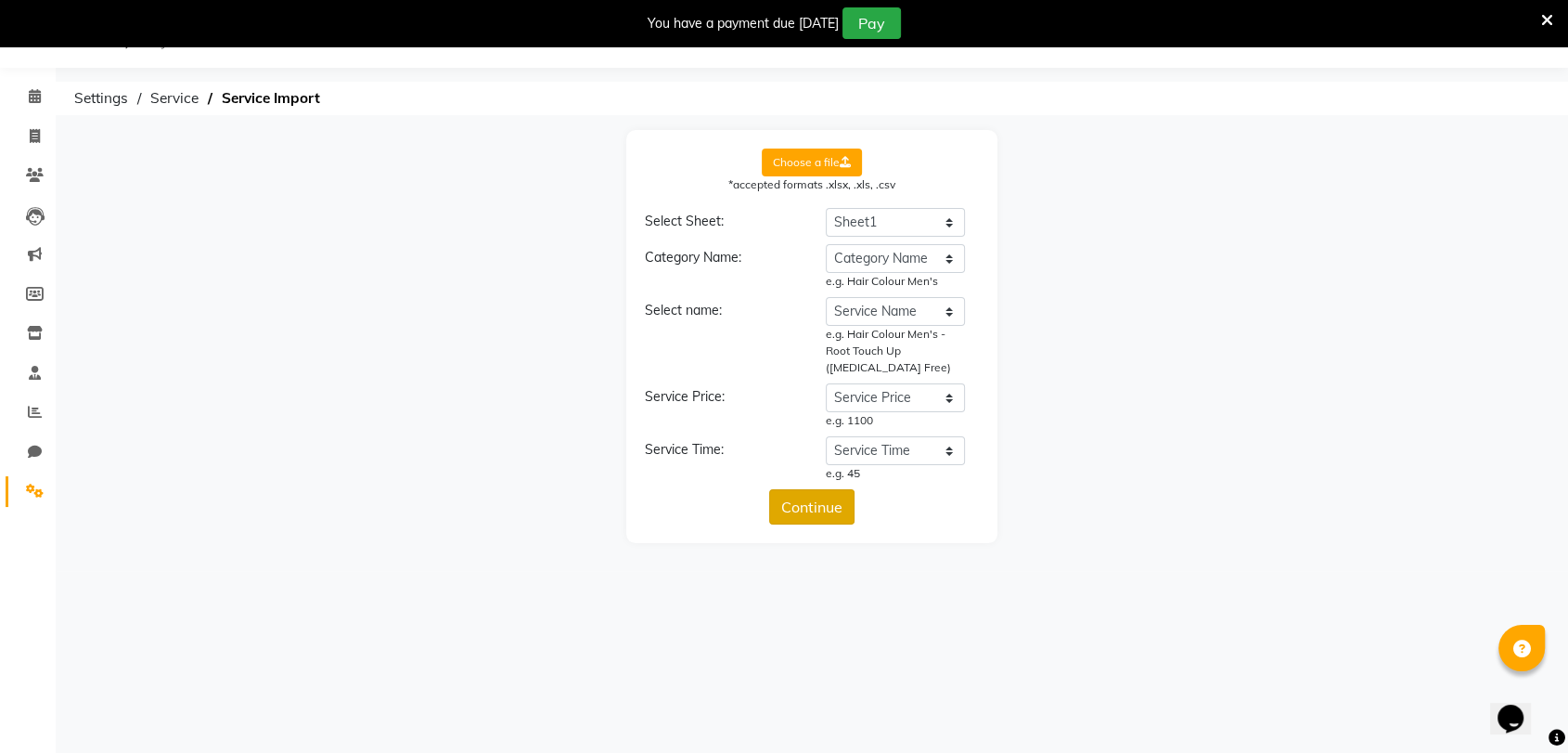
click at [832, 505] on button "Continue" at bounding box center [811, 507] width 86 height 36
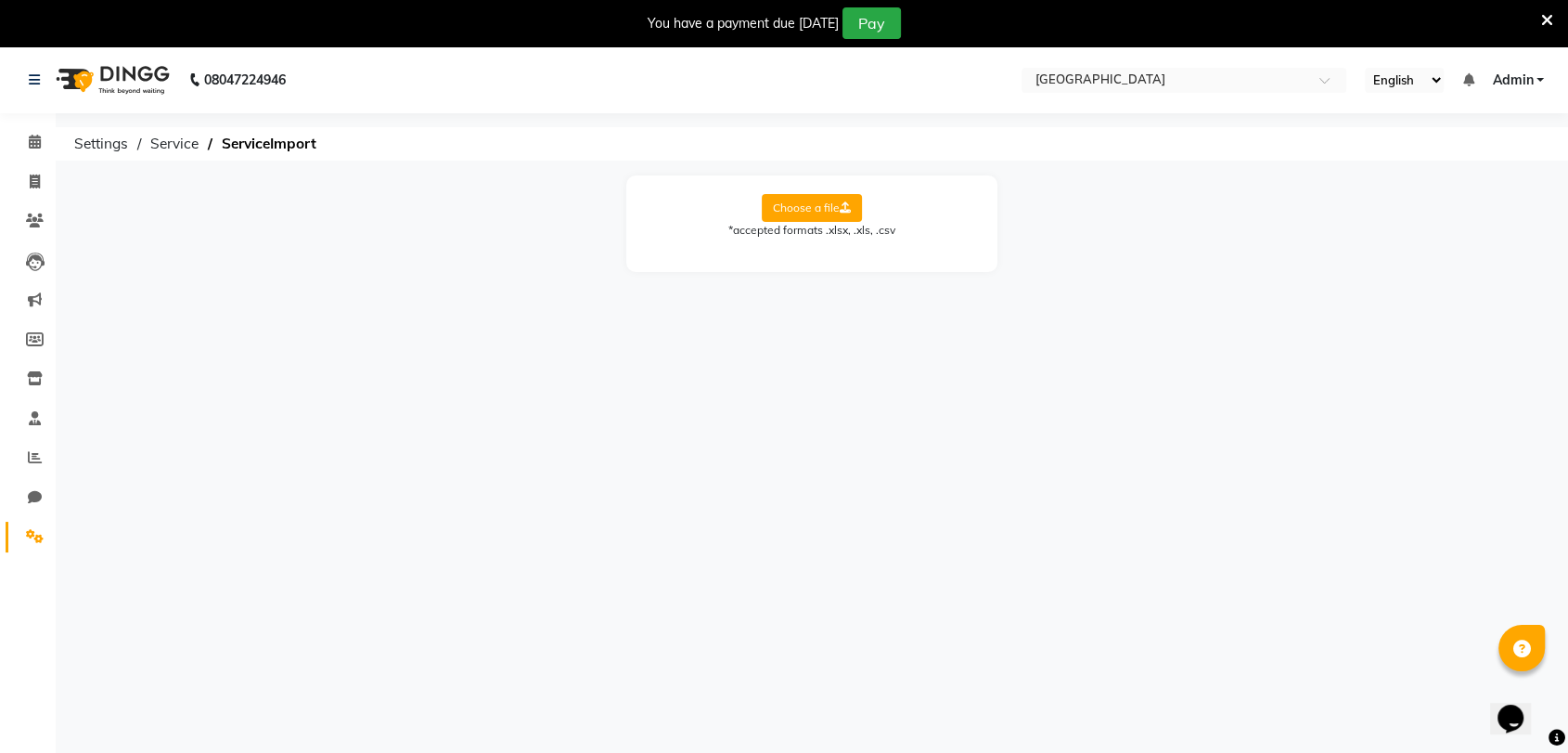
click at [809, 210] on label "Choose a file" at bounding box center [812, 208] width 100 height 28
click at [0, 0] on input "Choose a file" at bounding box center [0, 0] width 0 height 0
click at [848, 264] on select "Select Sheet Sheet1" at bounding box center [895, 268] width 139 height 29
select select "Sheet1"
click at [826, 254] on select "Select Sheet Sheet1" at bounding box center [895, 268] width 139 height 29
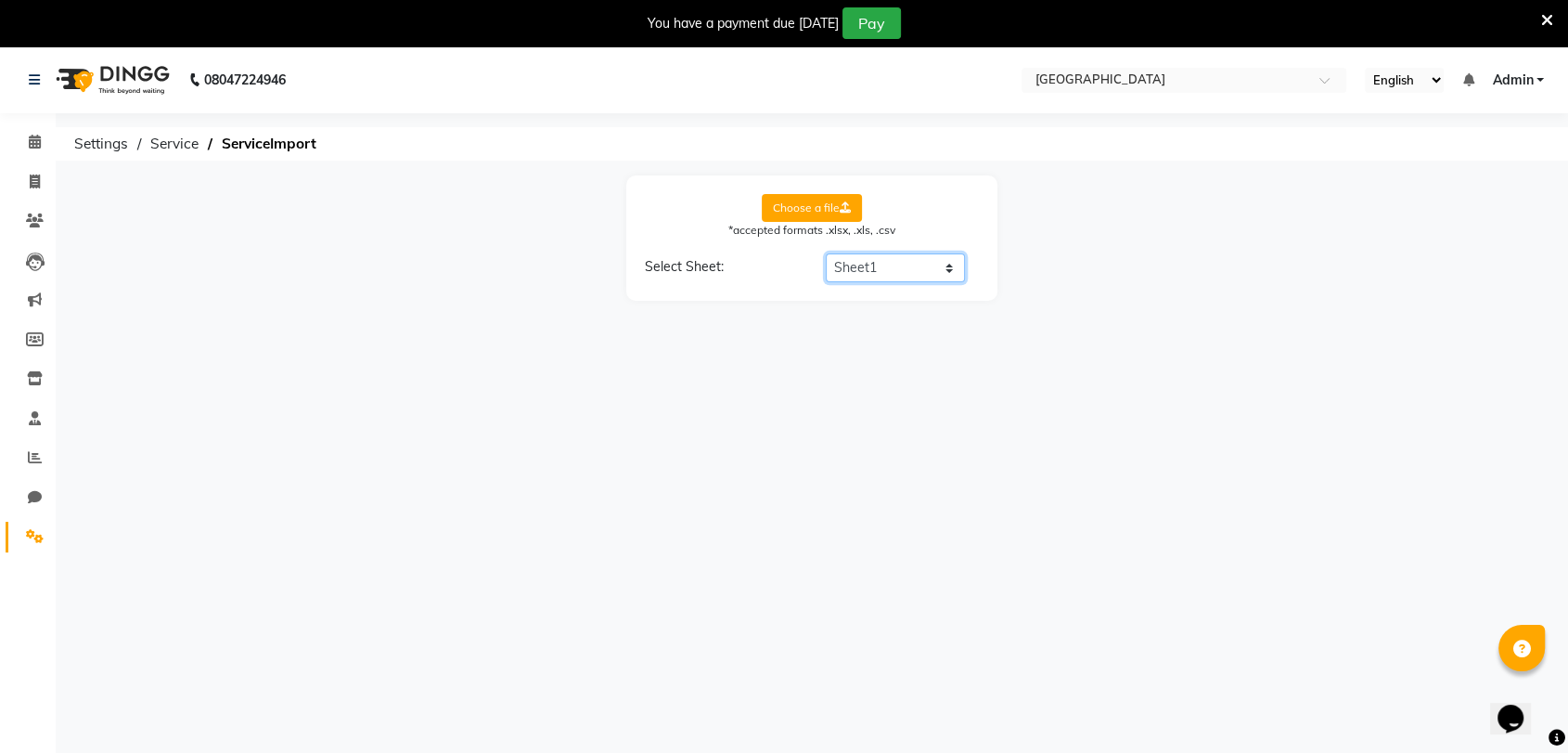
select select "Category Name"
select select "Service Name"
select select "Service Price"
select select "Service Time"
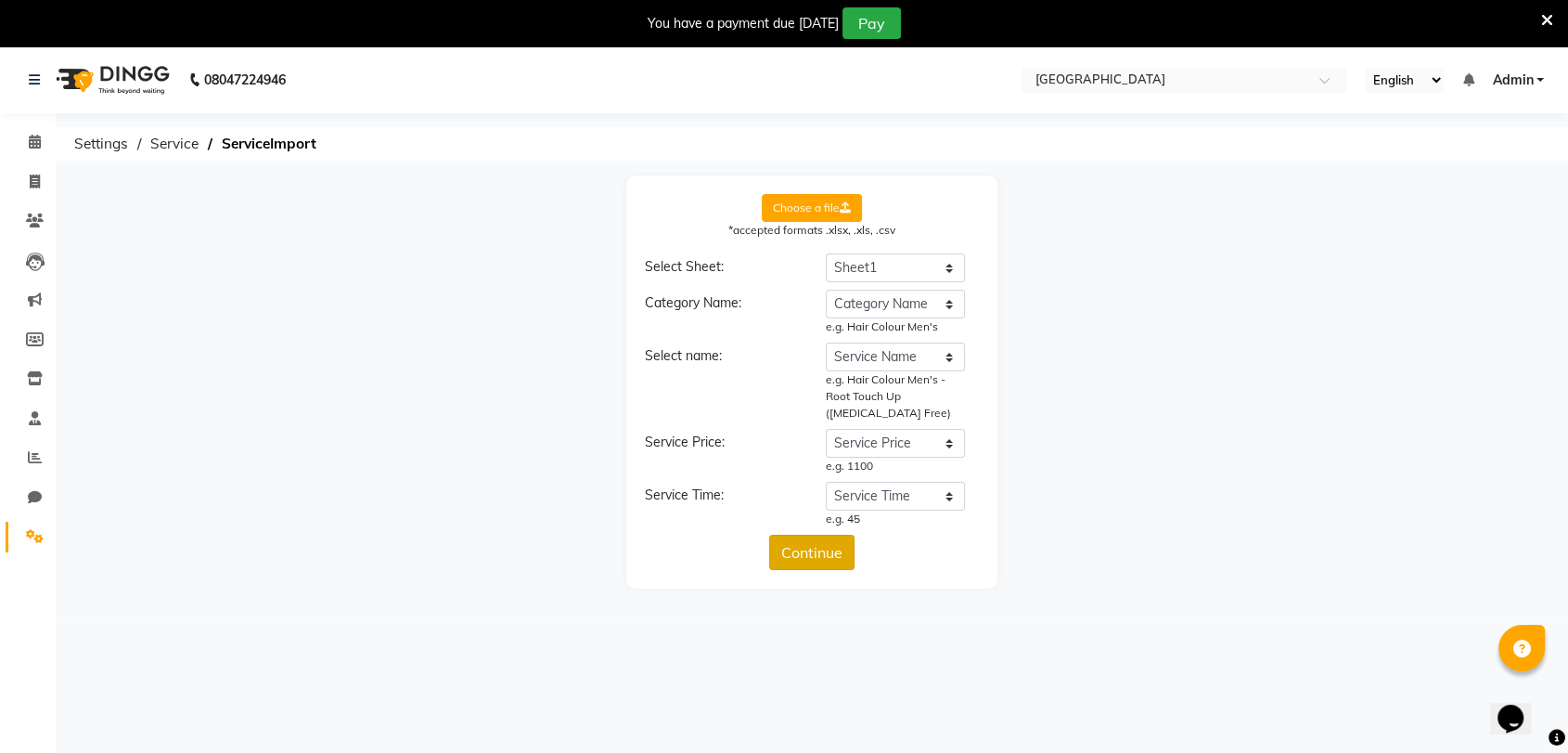
click at [830, 544] on button "Continue" at bounding box center [811, 552] width 86 height 36
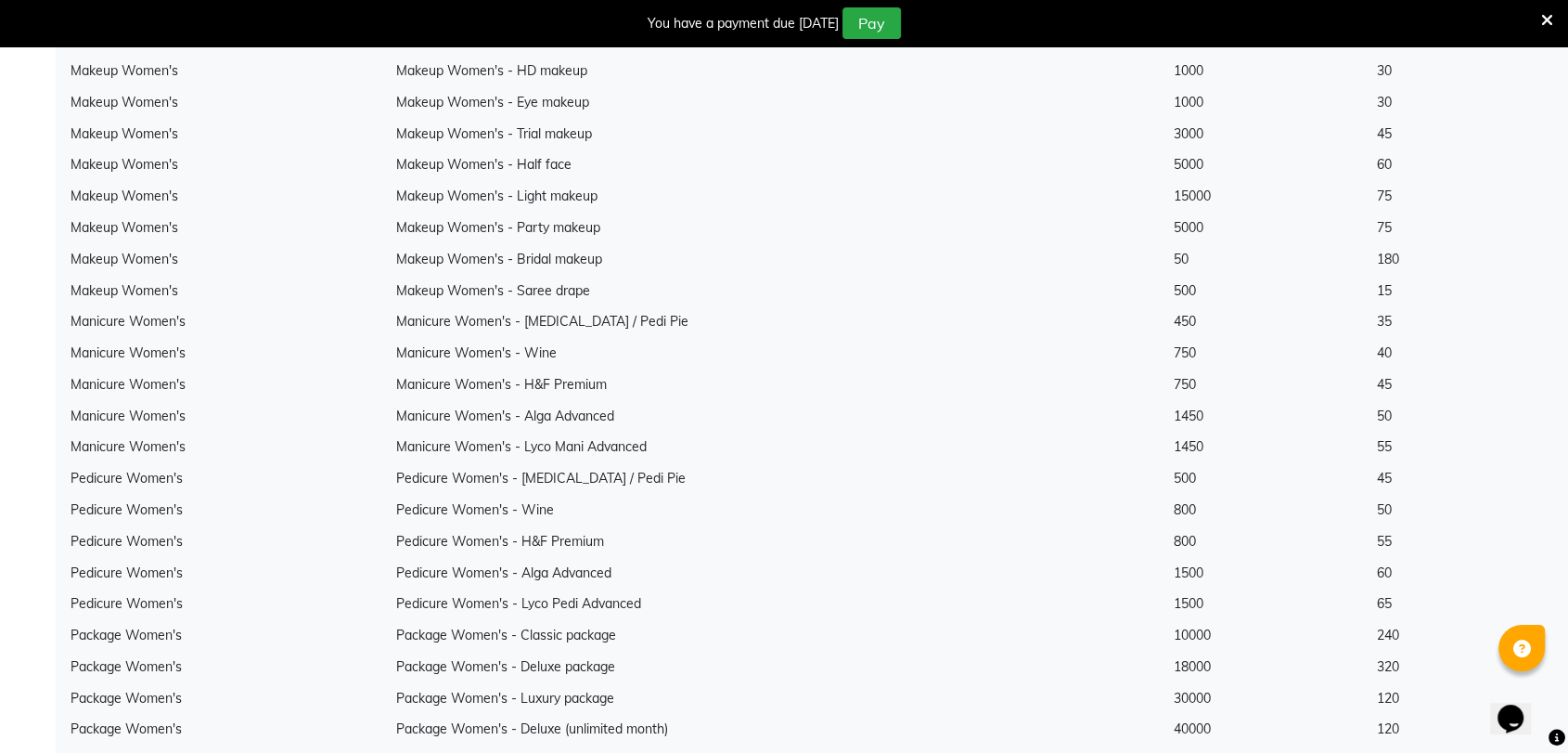
scroll to position [5540, 0]
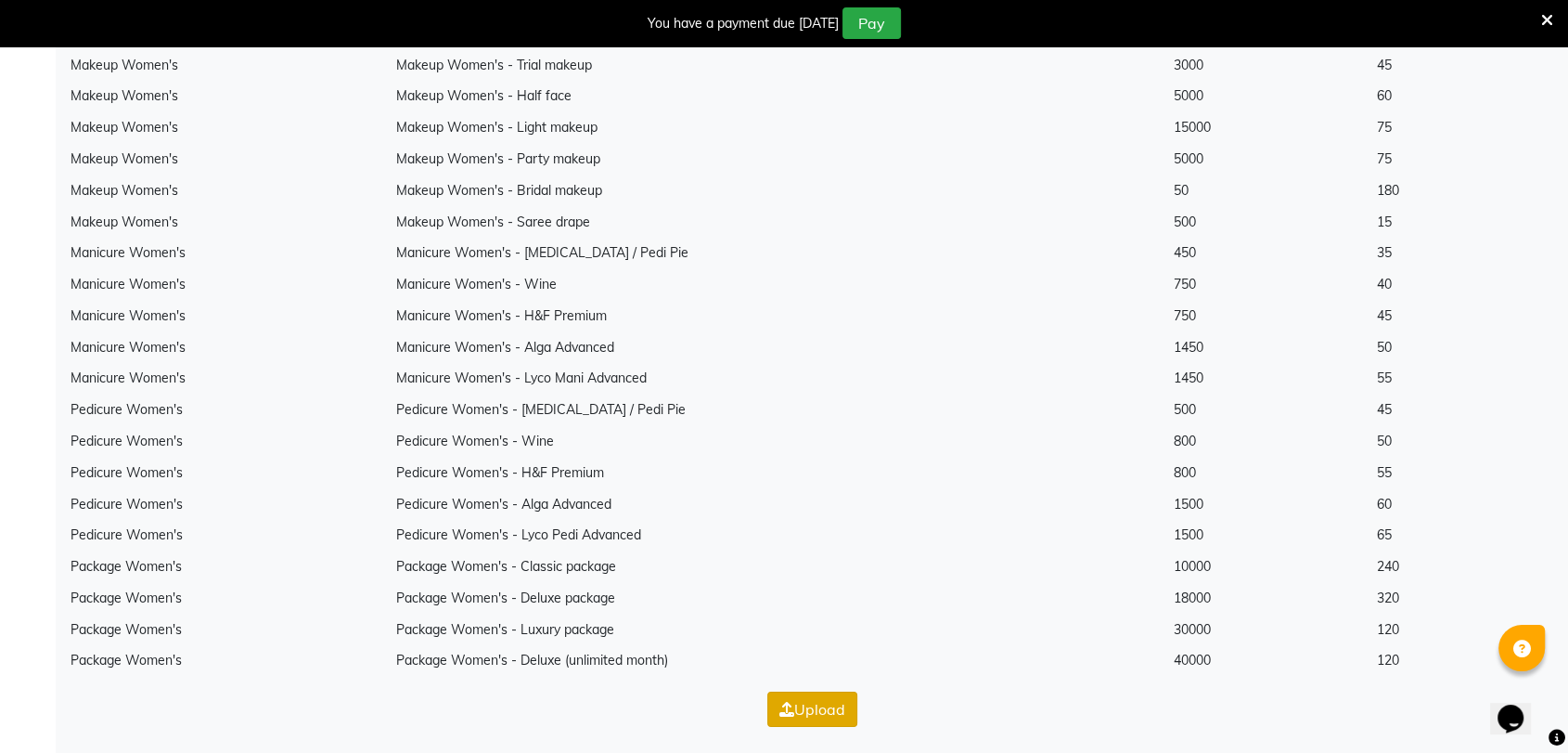
click at [843, 711] on button "Upload" at bounding box center [812, 709] width 90 height 36
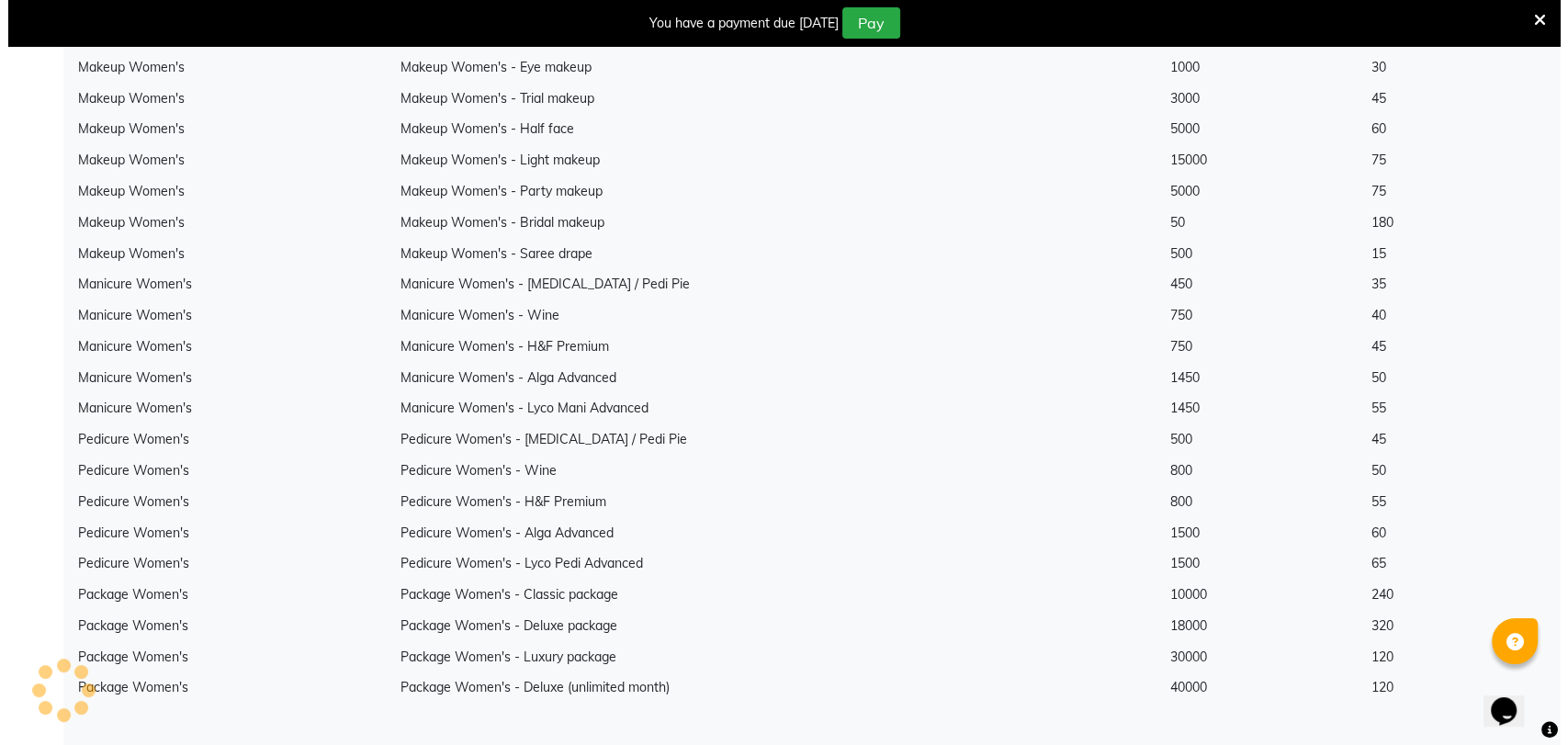
scroll to position [45, 0]
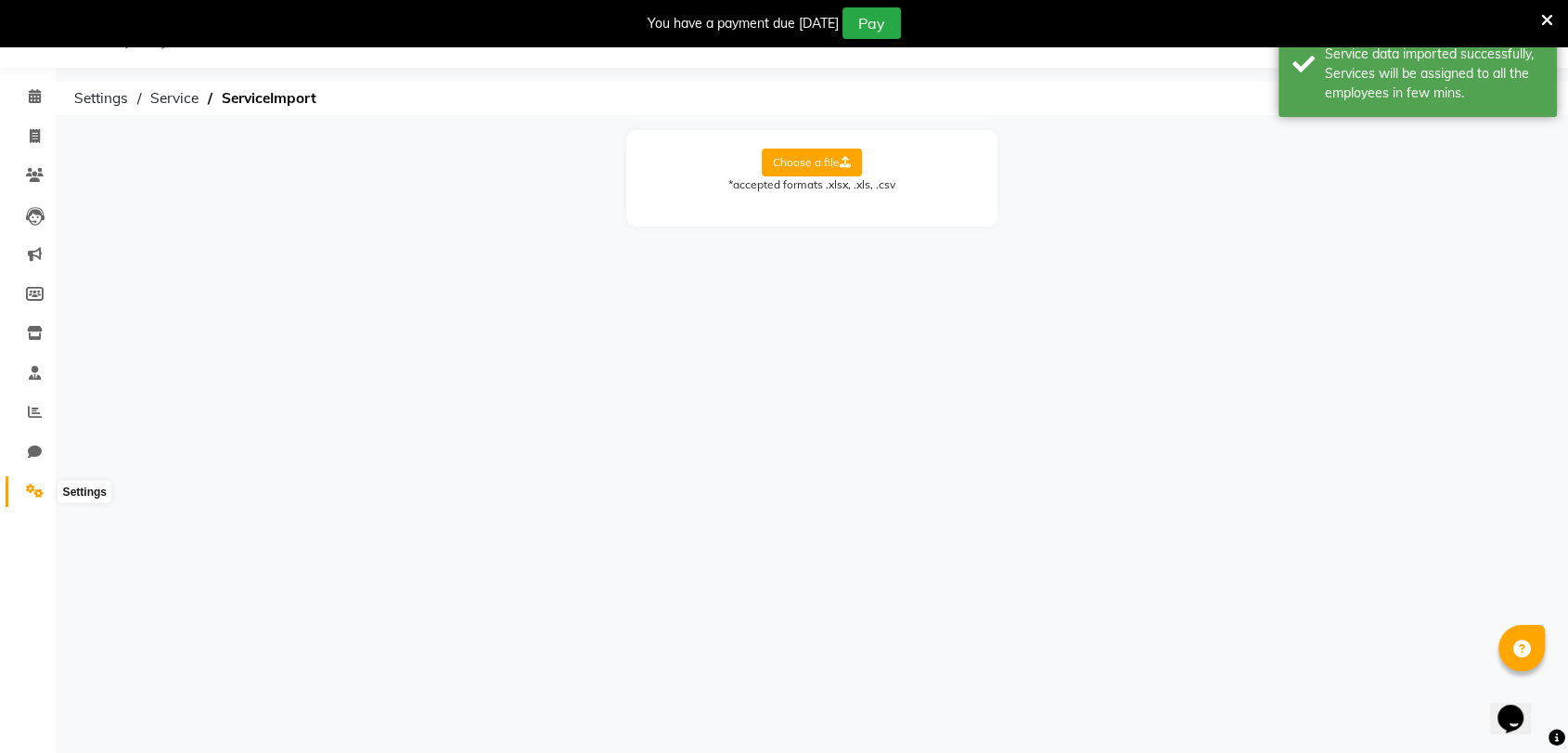
click at [35, 482] on span at bounding box center [35, 491] width 33 height 21
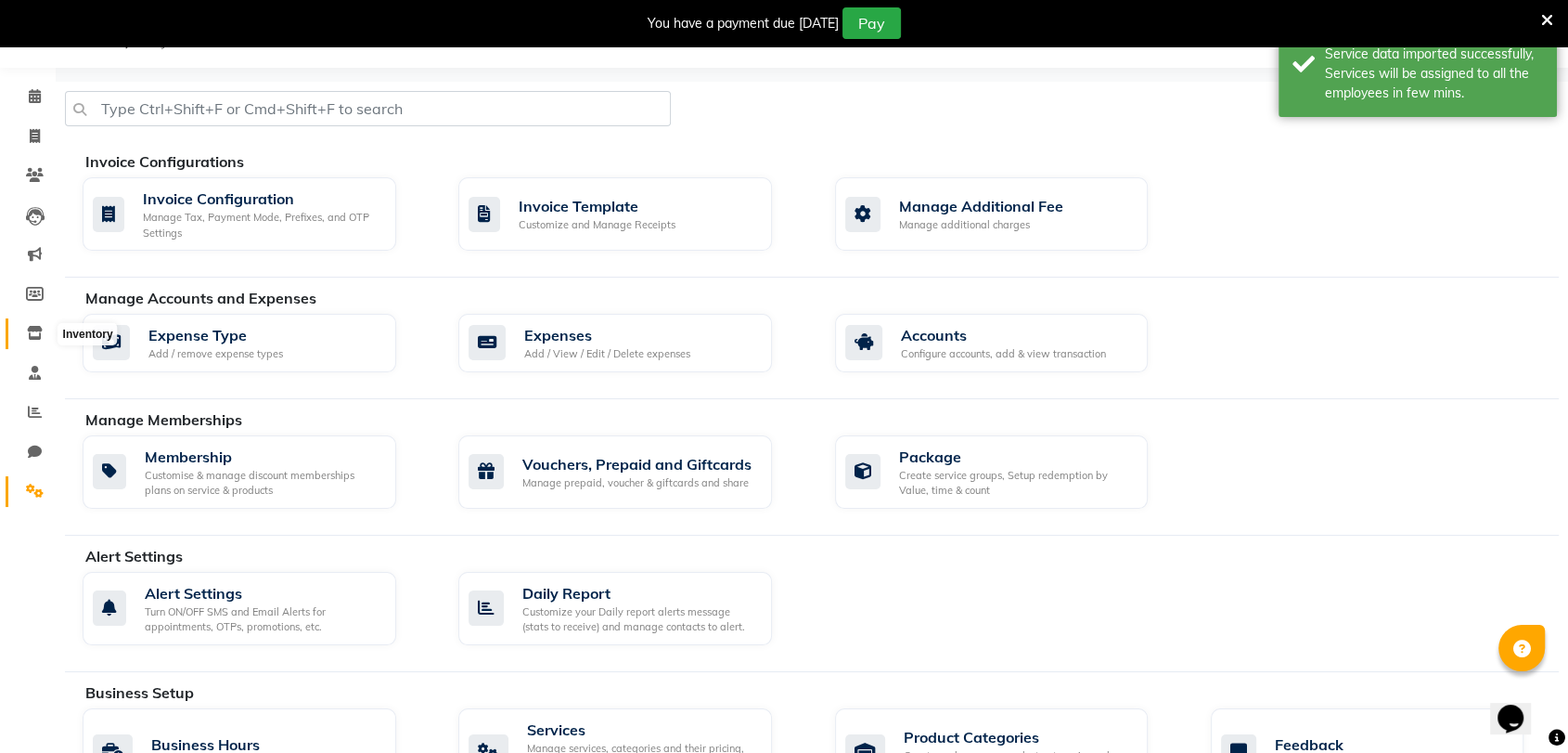
click at [38, 334] on icon at bounding box center [35, 333] width 15 height 13
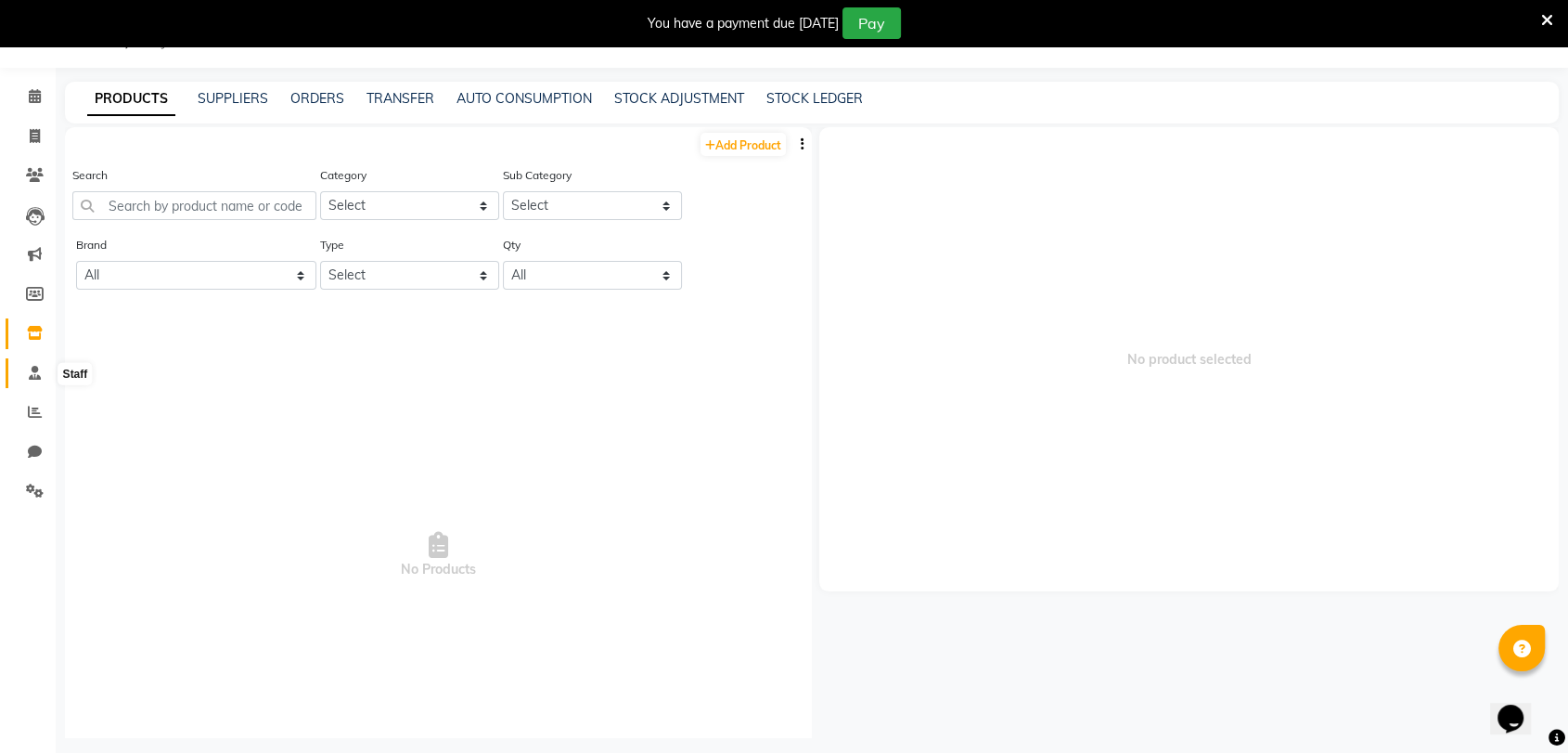
click at [34, 380] on icon at bounding box center [35, 372] width 12 height 13
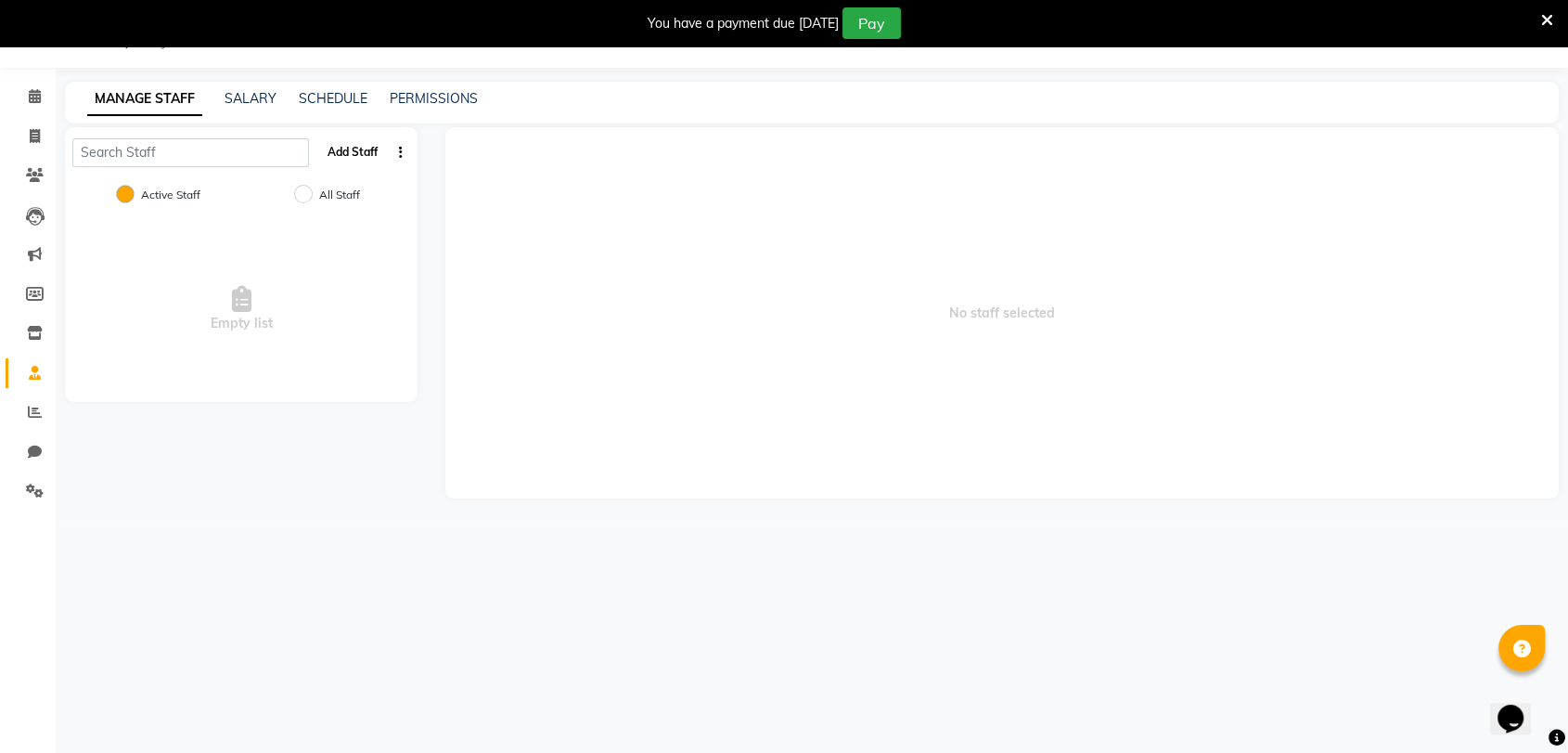
click at [346, 145] on button "Add Staff" at bounding box center [353, 152] width 65 height 32
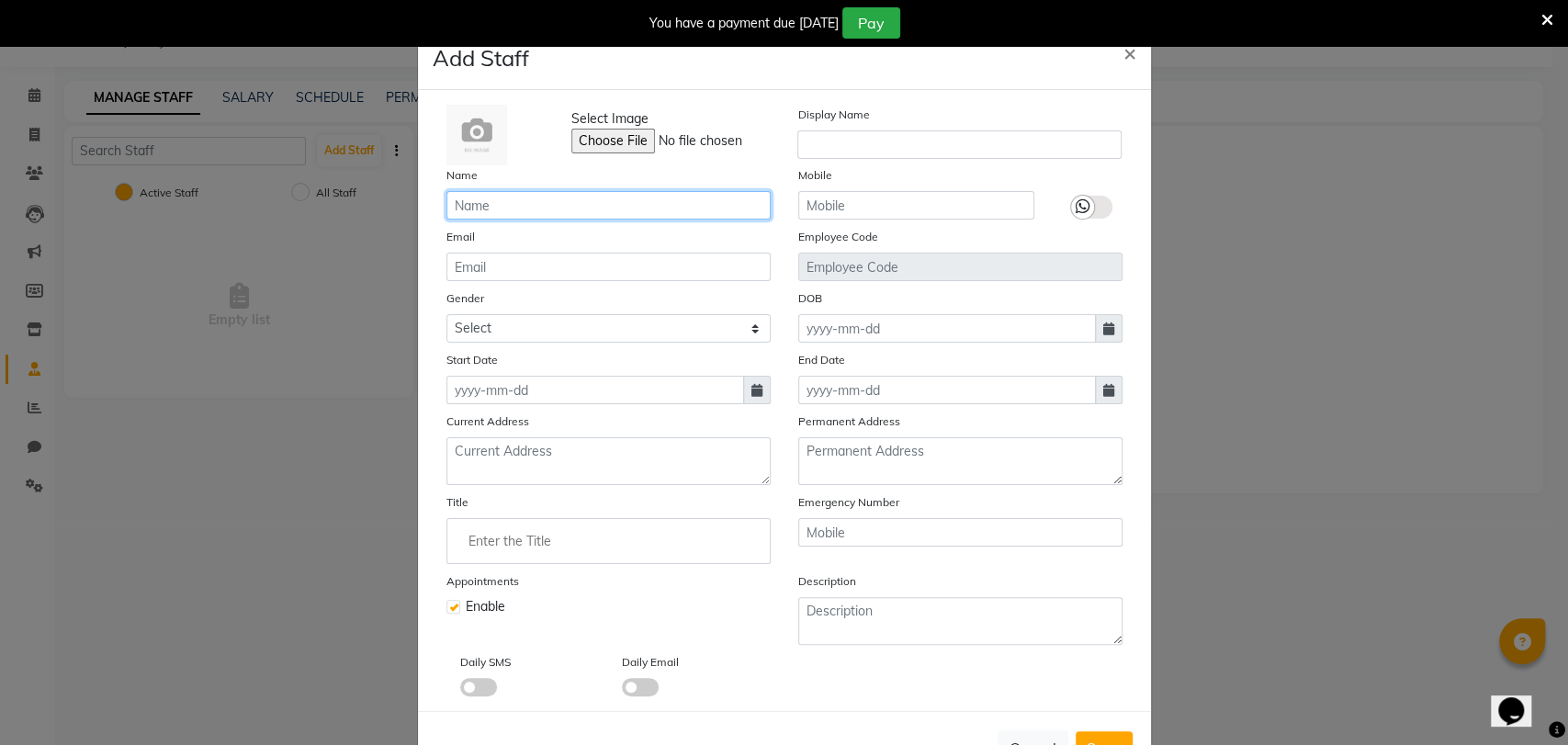
click at [533, 206] on input "text" at bounding box center [608, 206] width 324 height 29
type input "owner id"
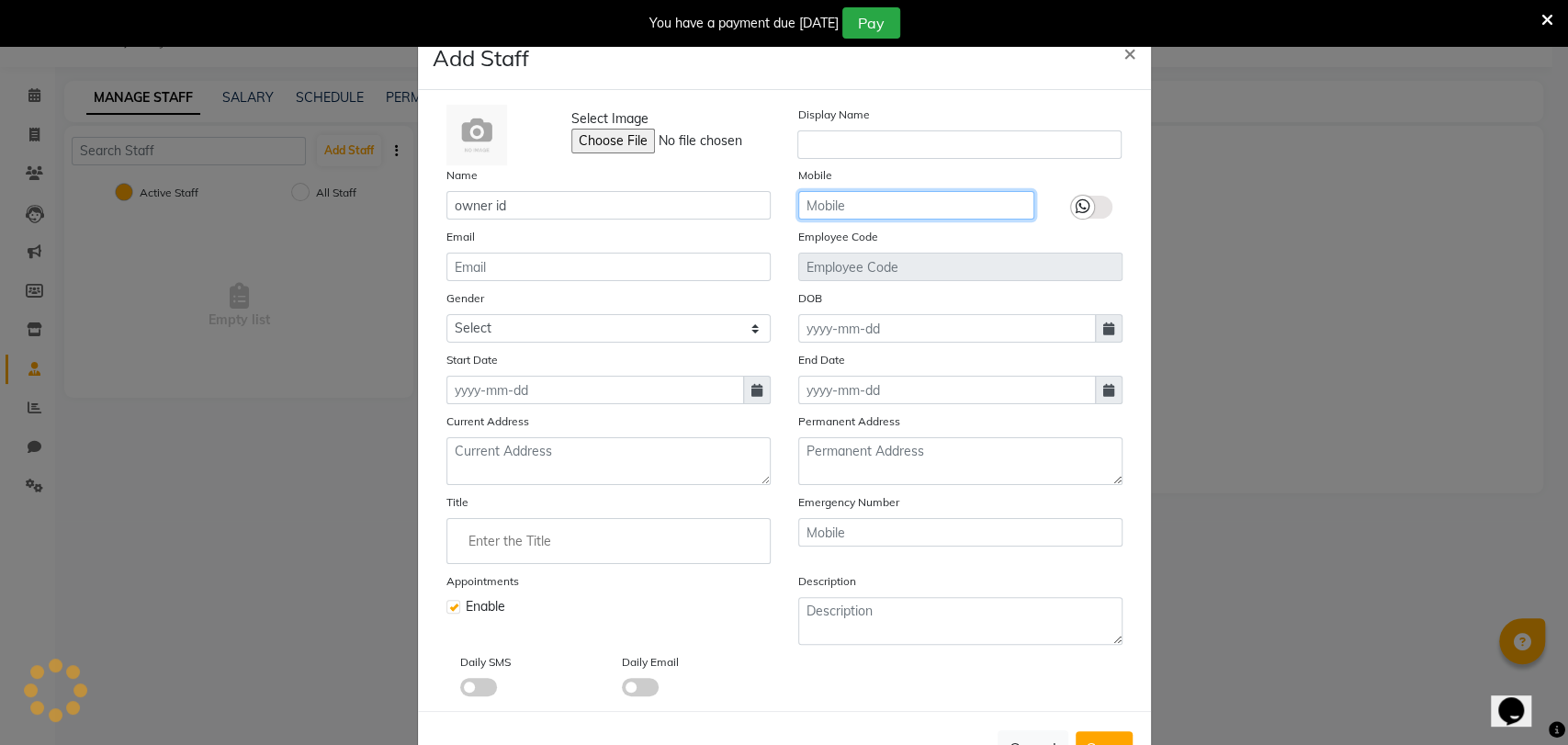
click at [828, 201] on input "text" at bounding box center [916, 206] width 236 height 29
paste input "8826700023"
type input "8826700023"
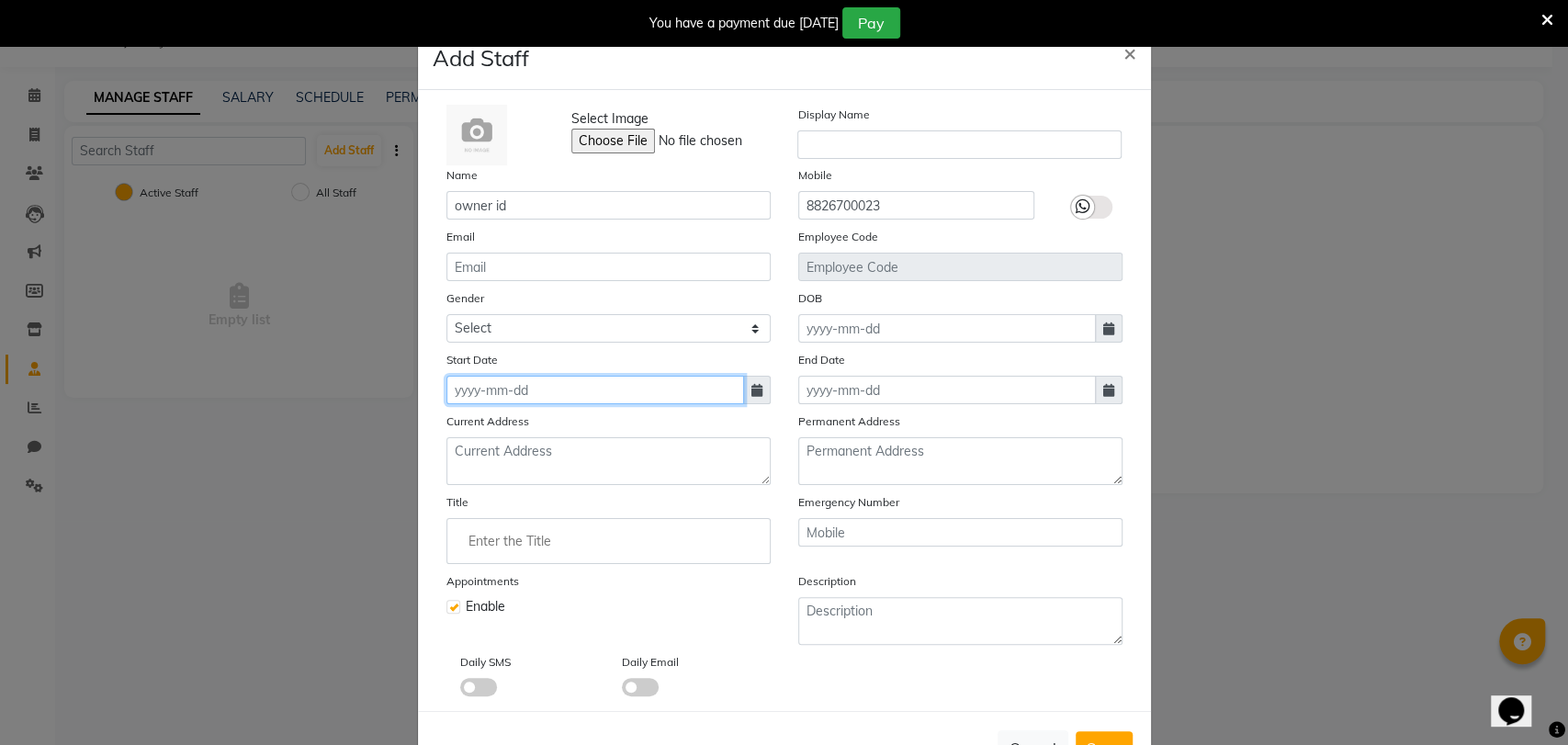
click at [622, 382] on input at bounding box center [595, 390] width 298 height 29
select select "10"
select select "2025"
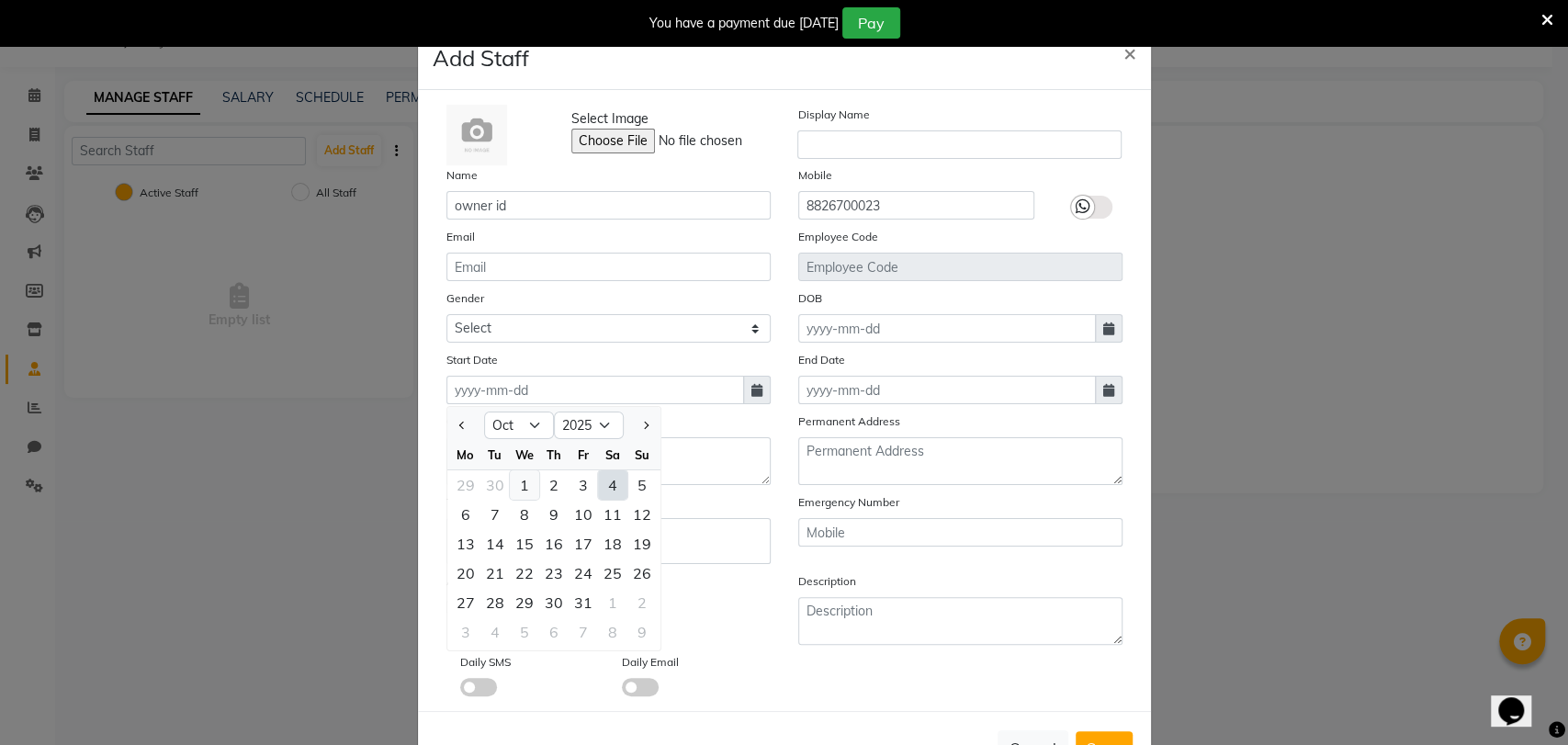
click at [510, 485] on div "1" at bounding box center [524, 484] width 29 height 29
type input "01-10-2025"
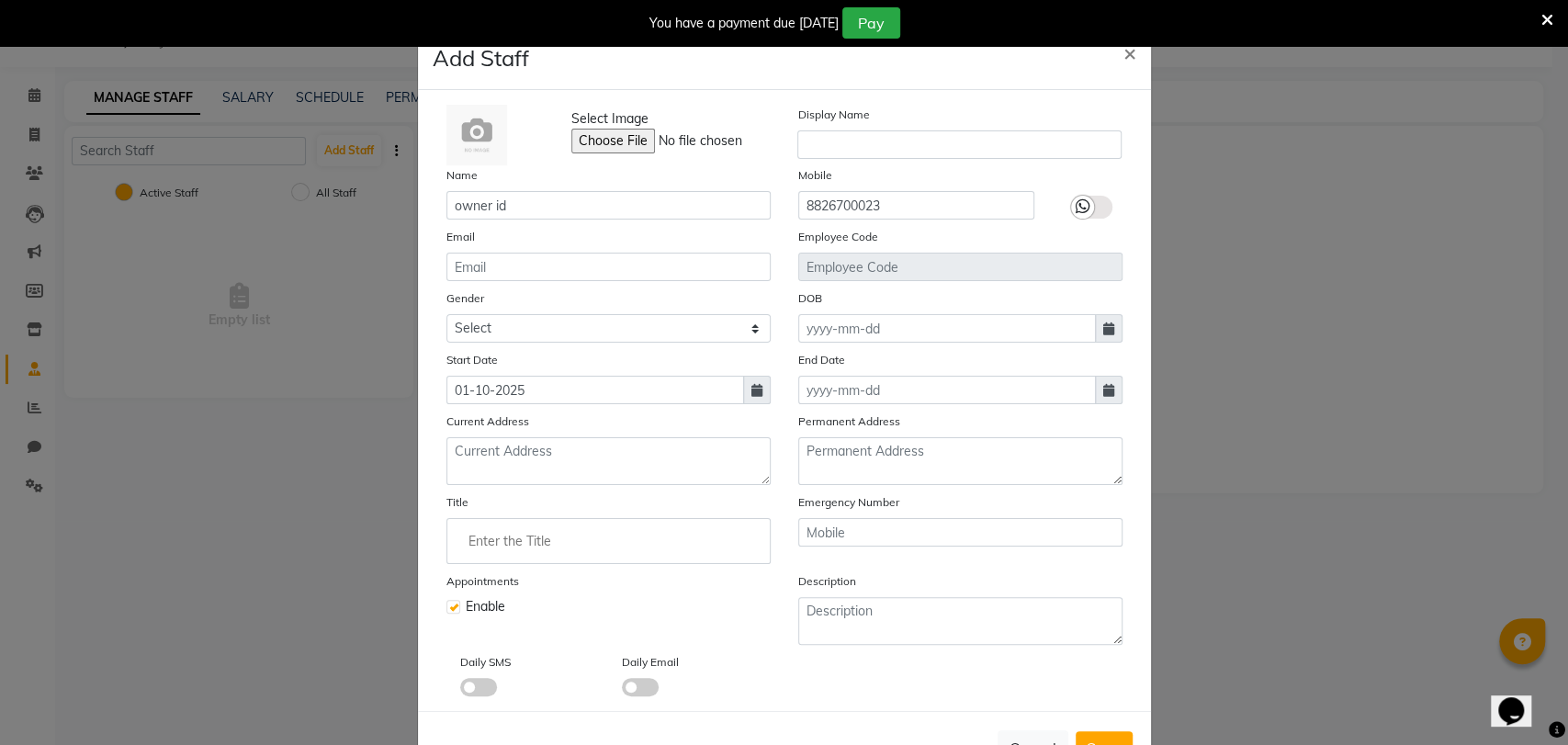
click at [446, 608] on label at bounding box center [453, 606] width 13 height 13
click at [446, 608] on input "checkbox" at bounding box center [452, 604] width 12 height 12
checkbox input "false"
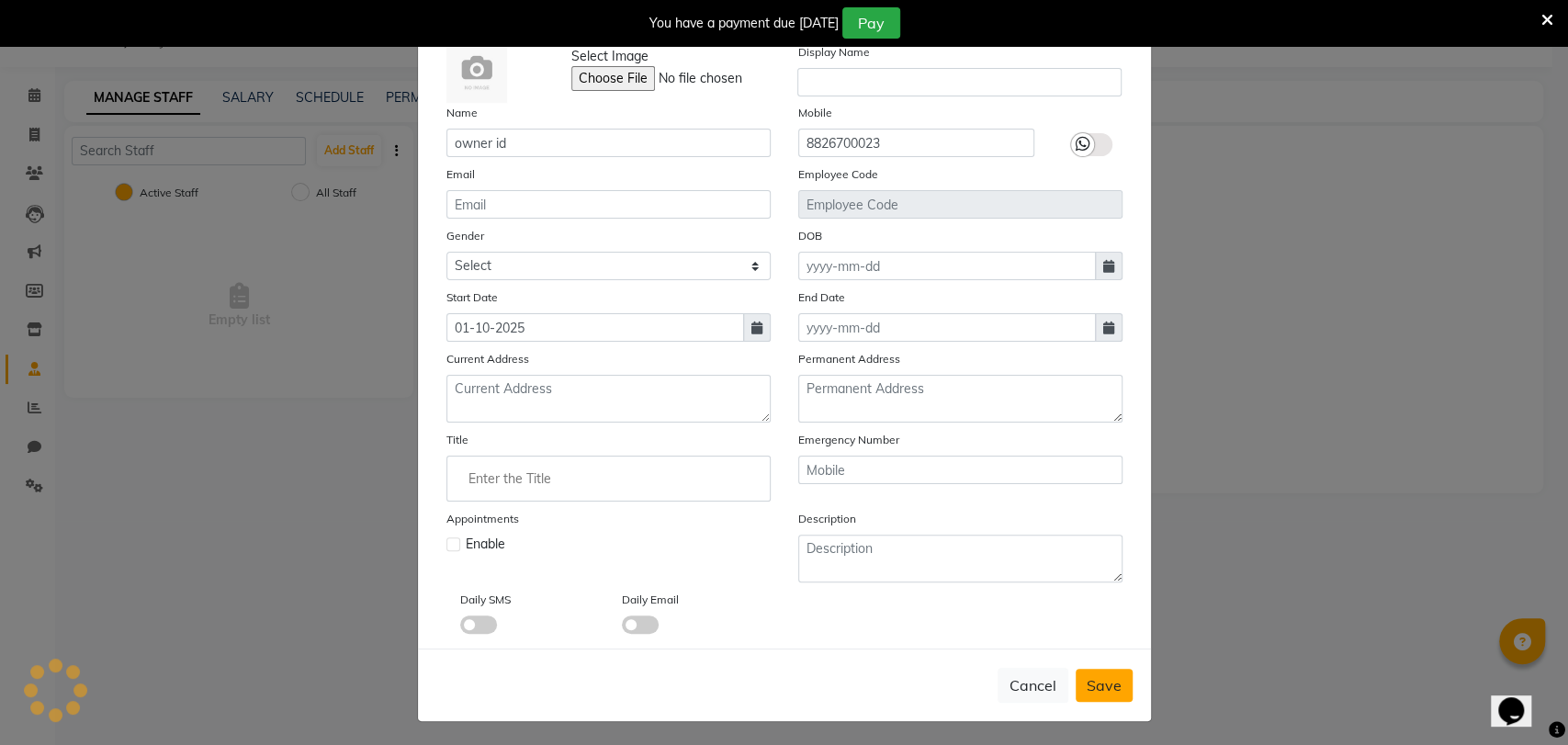
click at [1096, 670] on button "Save" at bounding box center [1104, 685] width 57 height 33
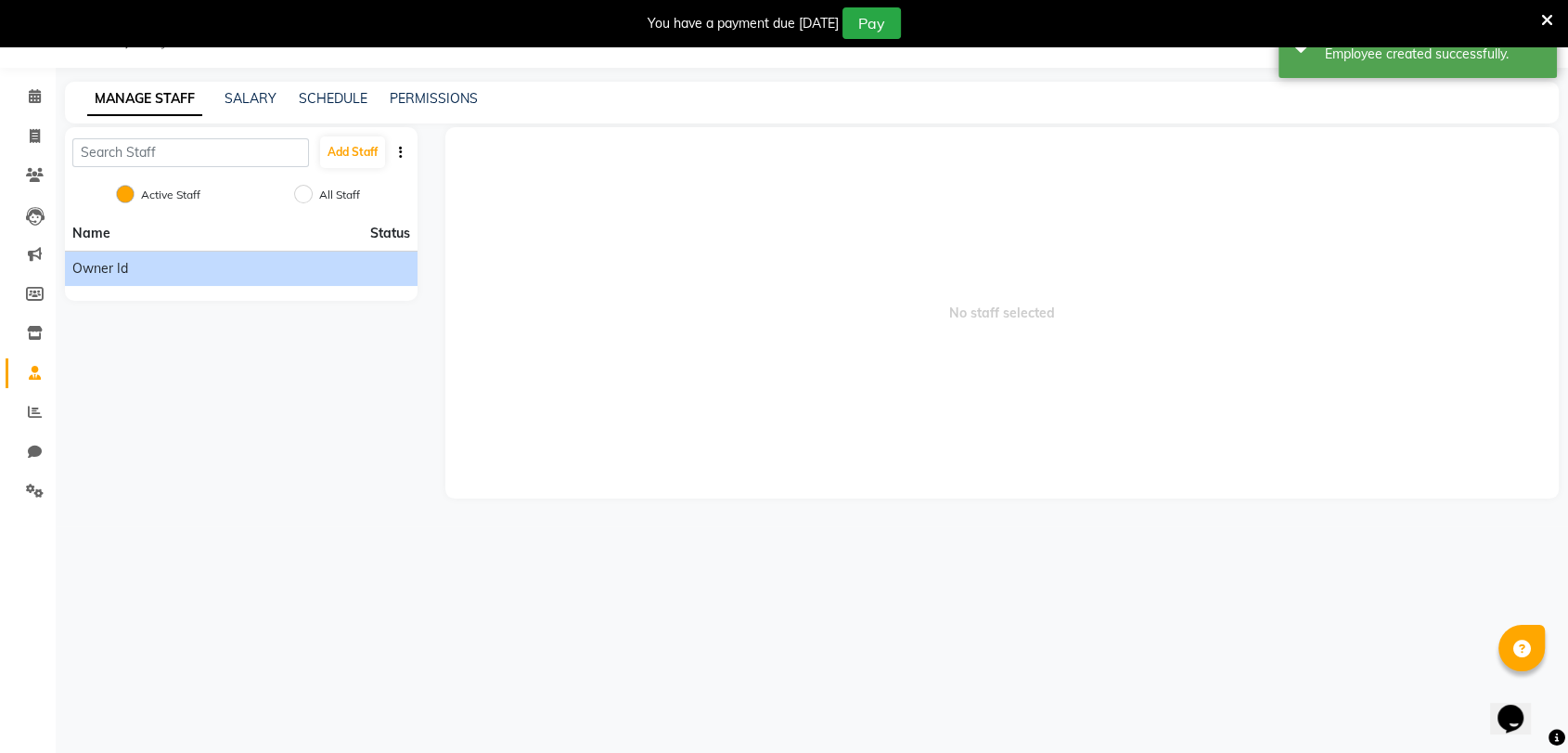
click at [257, 265] on div "owner id" at bounding box center [240, 268] width 337 height 19
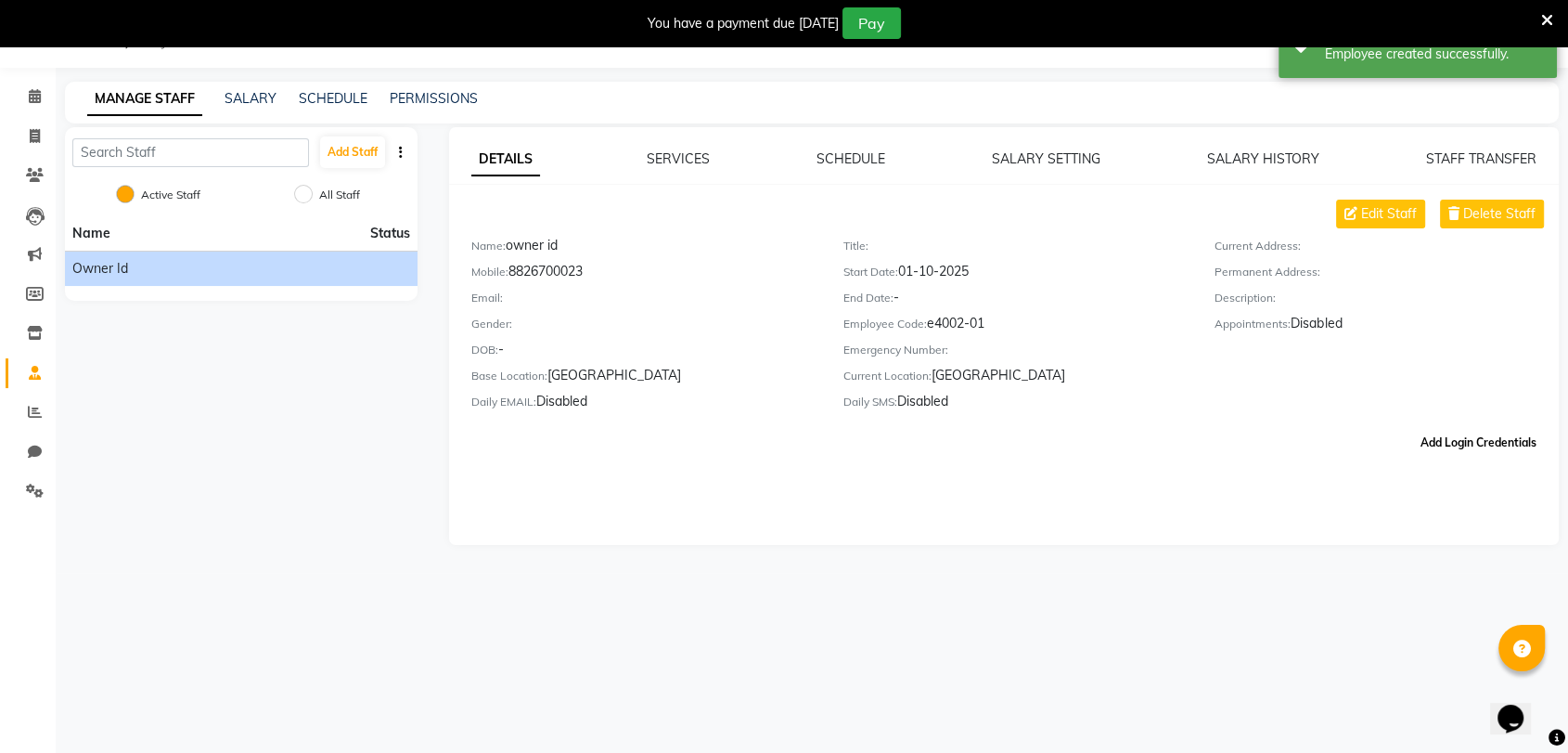
click at [1449, 450] on button "Add Login Credentials" at bounding box center [1479, 442] width 131 height 32
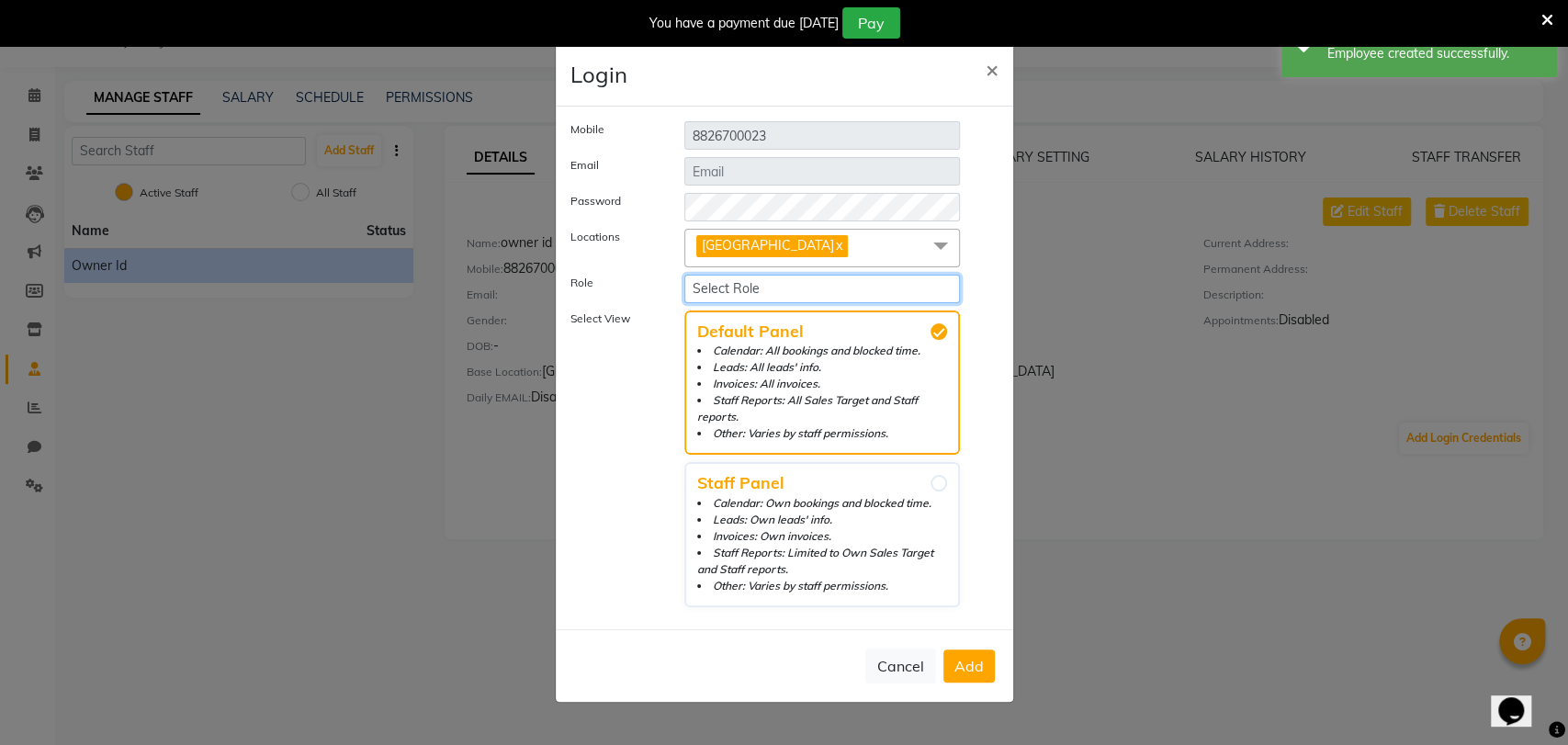
click at [765, 297] on select "Select Role Operator Manager Administrator" at bounding box center [822, 289] width 277 height 29
select select "5959"
click at [684, 282] on select "Select Role Operator Manager Administrator" at bounding box center [822, 289] width 277 height 29
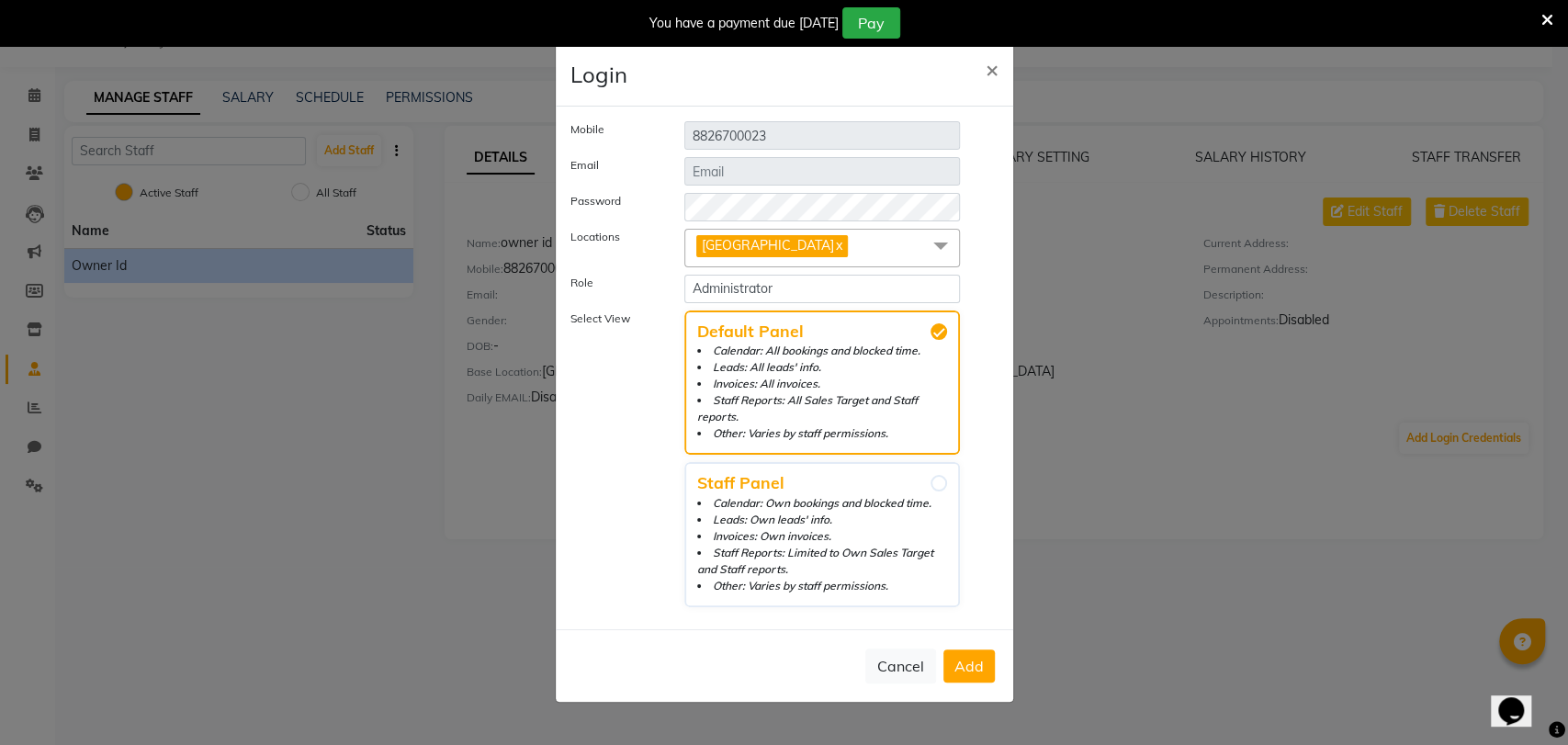
click at [970, 660] on span "Add" at bounding box center [969, 665] width 29 height 18
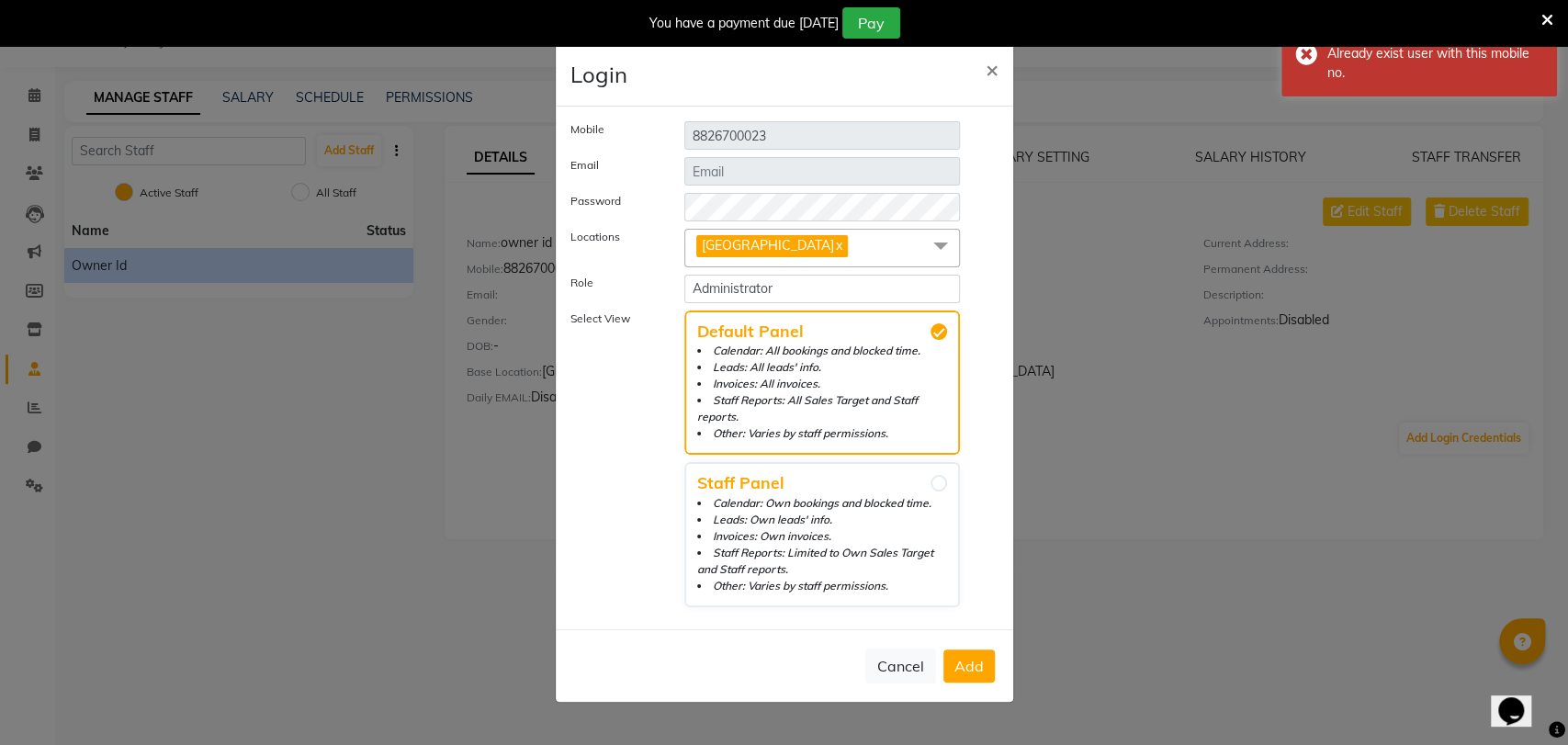
click at [1549, 17] on icon at bounding box center [1547, 20] width 12 height 16
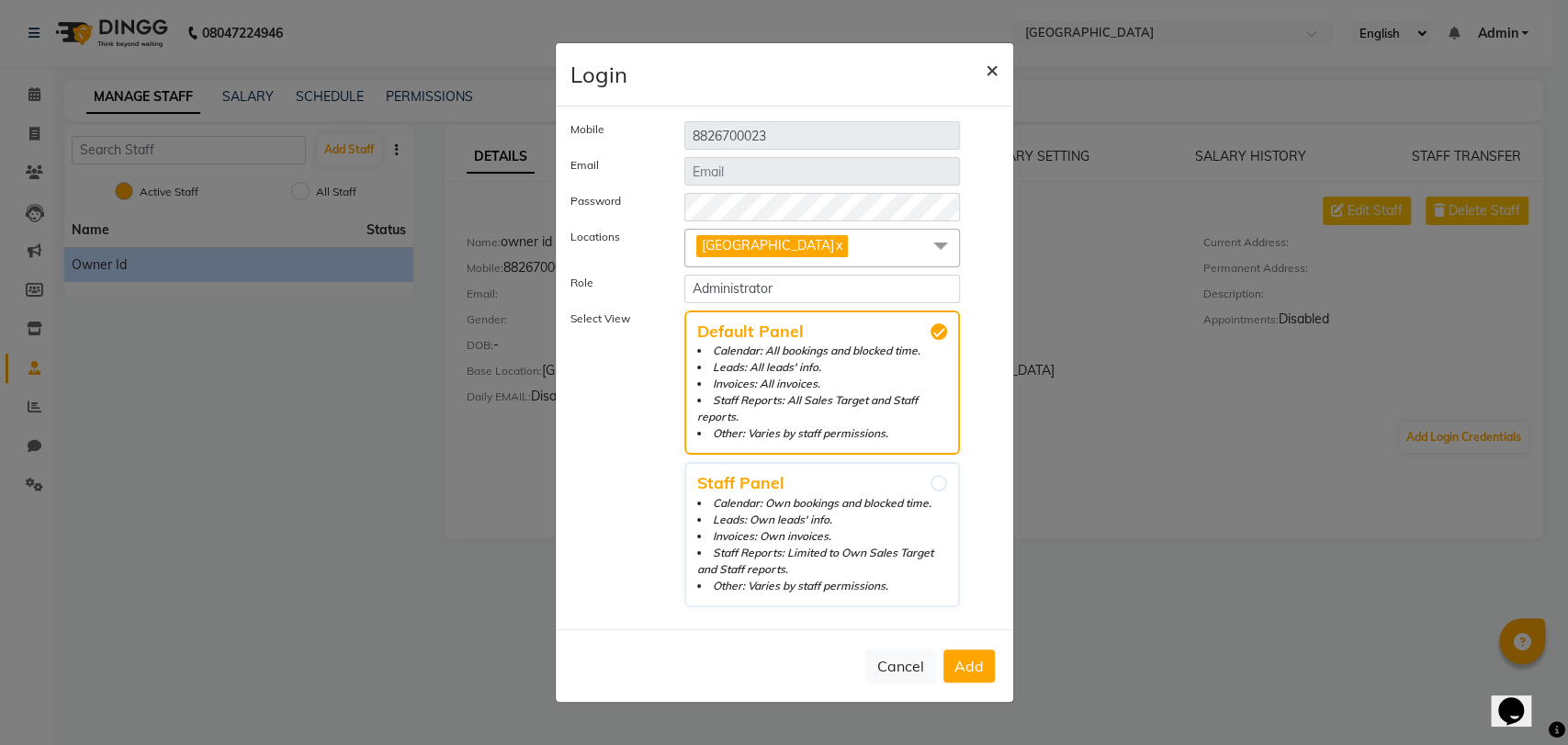
click at [994, 76] on span "×" at bounding box center [992, 69] width 13 height 28
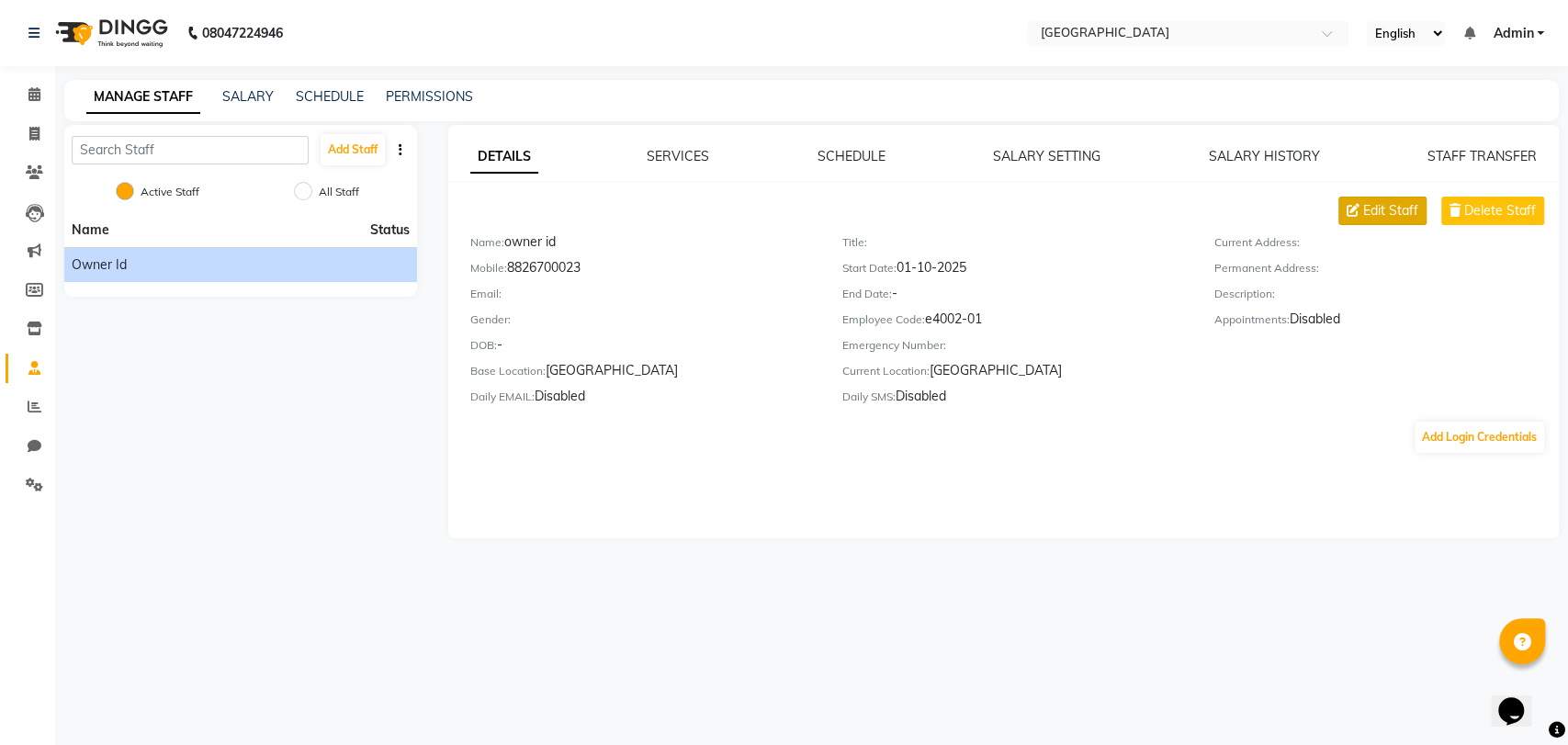
click at [1363, 209] on span "Edit Staff" at bounding box center [1391, 210] width 55 height 19
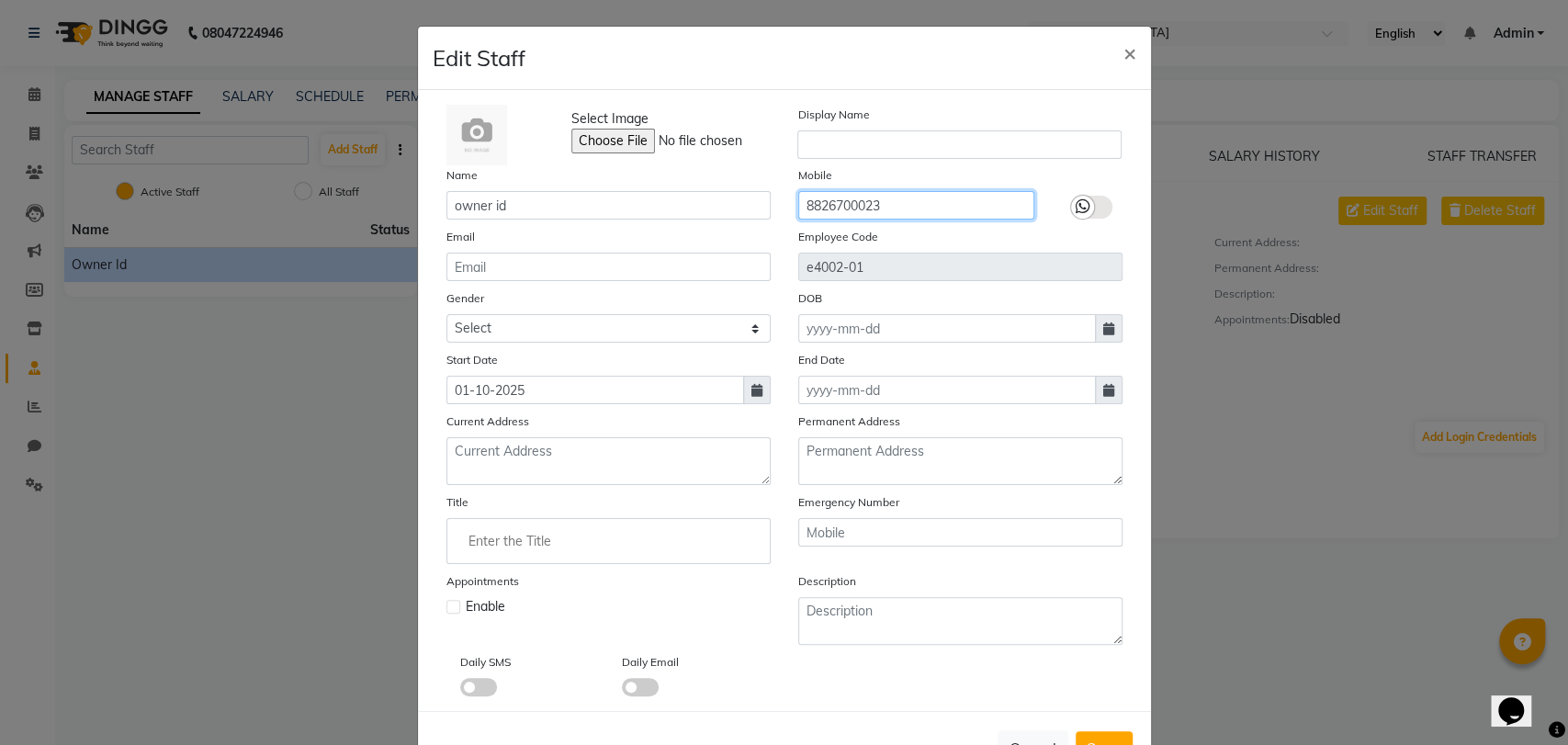
click at [913, 198] on input "8826700023" at bounding box center [916, 206] width 236 height 29
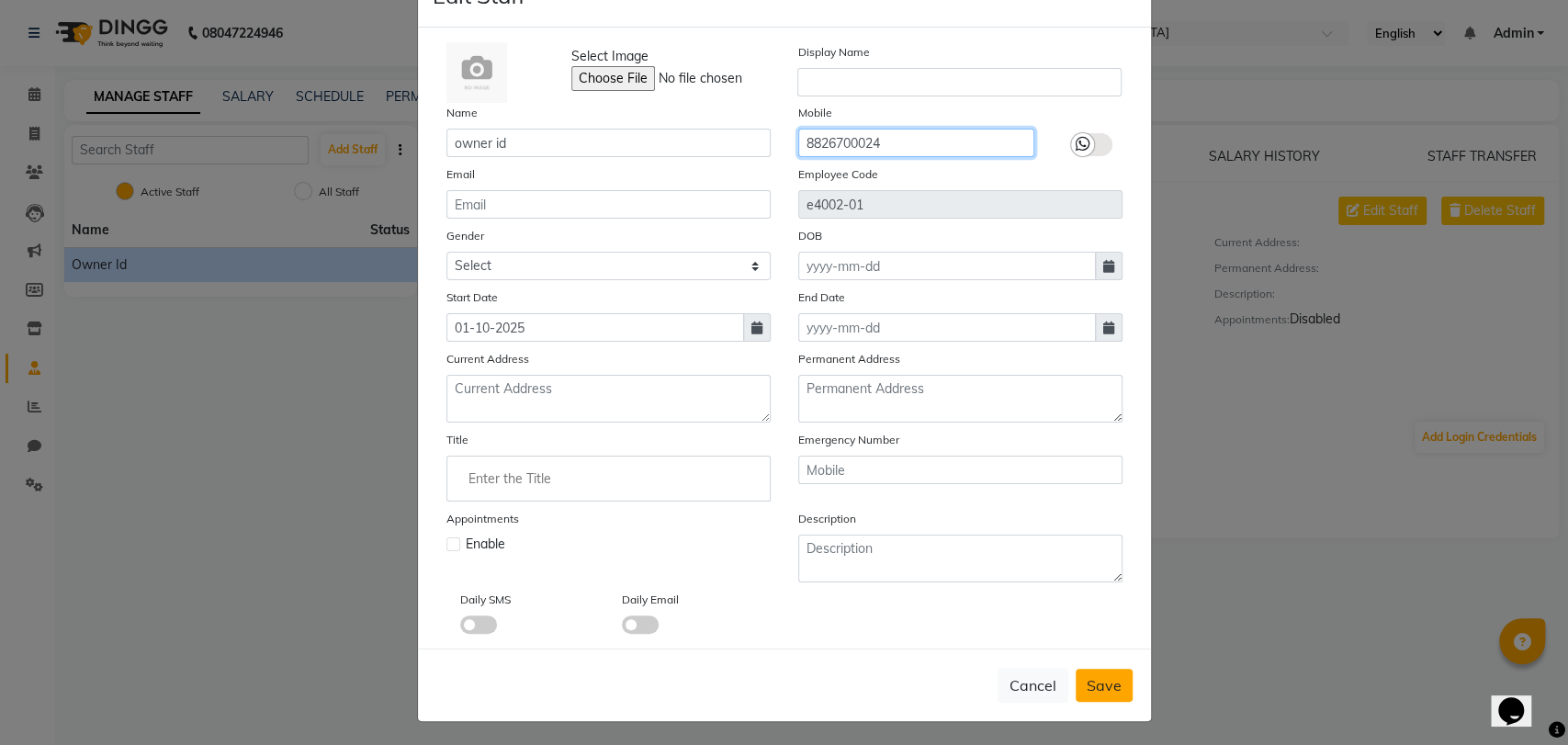
type input "8826700024"
click at [1089, 677] on span "Save" at bounding box center [1104, 684] width 35 height 18
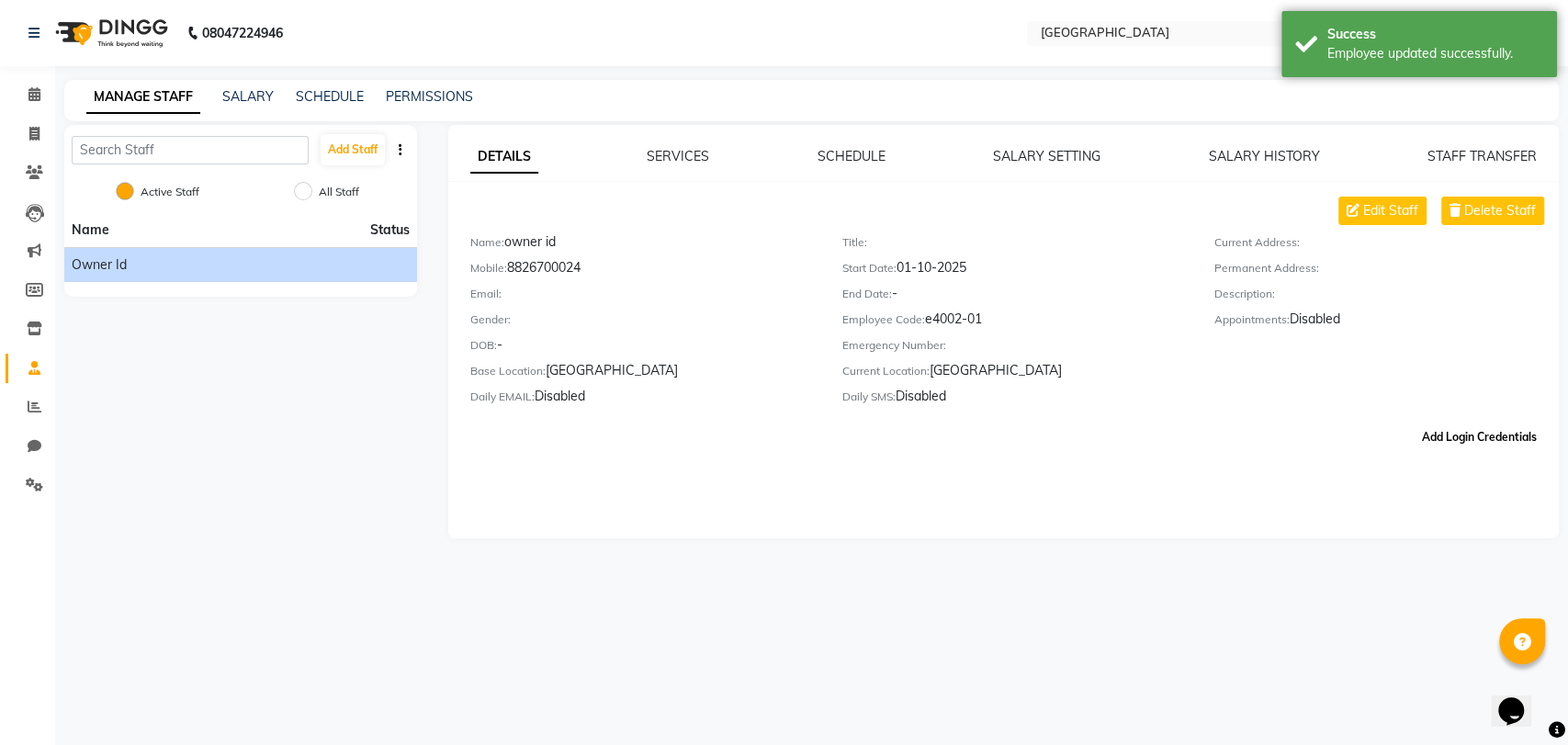
click at [1430, 427] on button "Add Login Credentials" at bounding box center [1480, 437] width 129 height 31
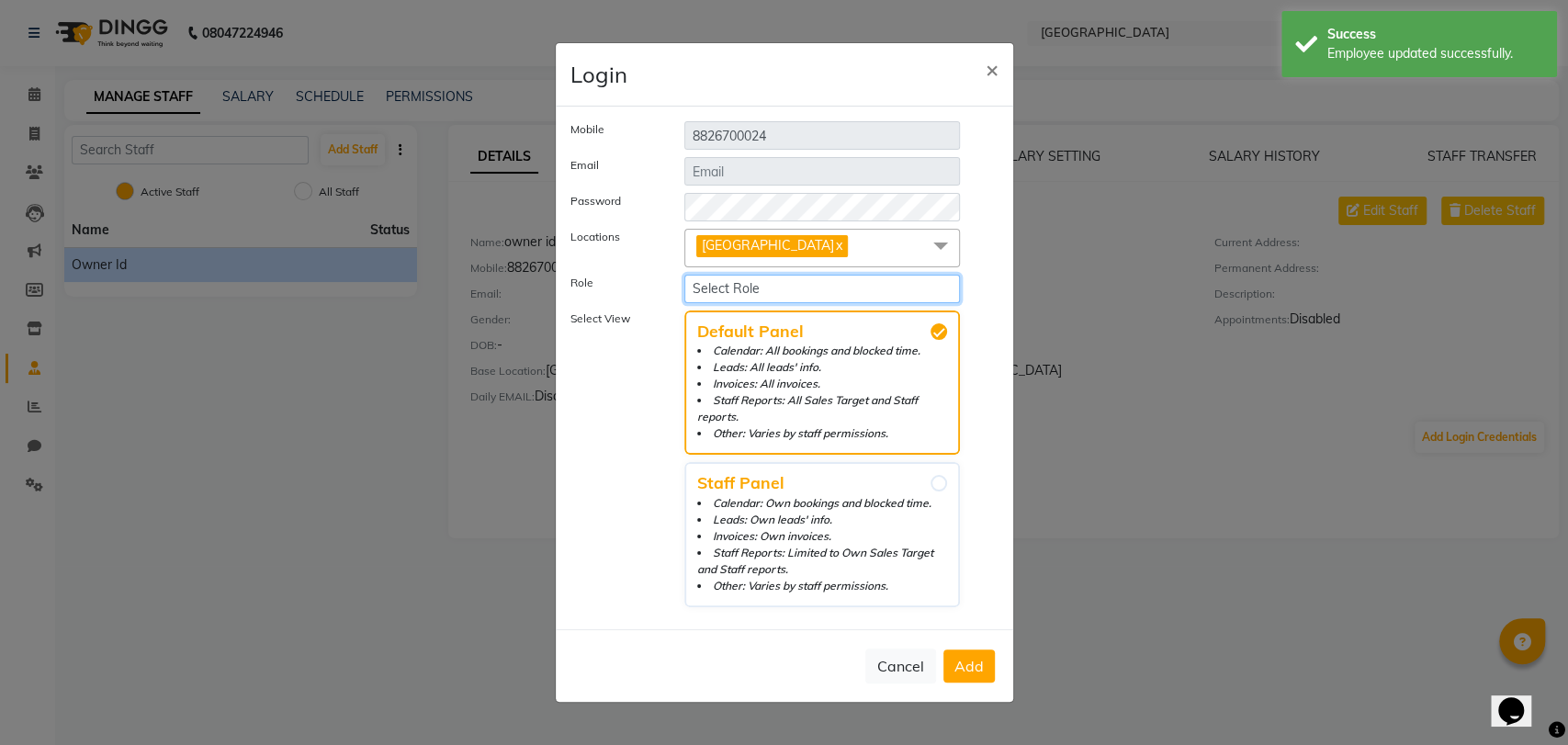
click at [767, 290] on select "Select Role Operator Manager Administrator" at bounding box center [822, 289] width 277 height 29
select select "5959"
click at [684, 282] on select "Select Role Operator Manager Administrator" at bounding box center [822, 289] width 277 height 29
click at [962, 649] on button "Add" at bounding box center [969, 665] width 51 height 33
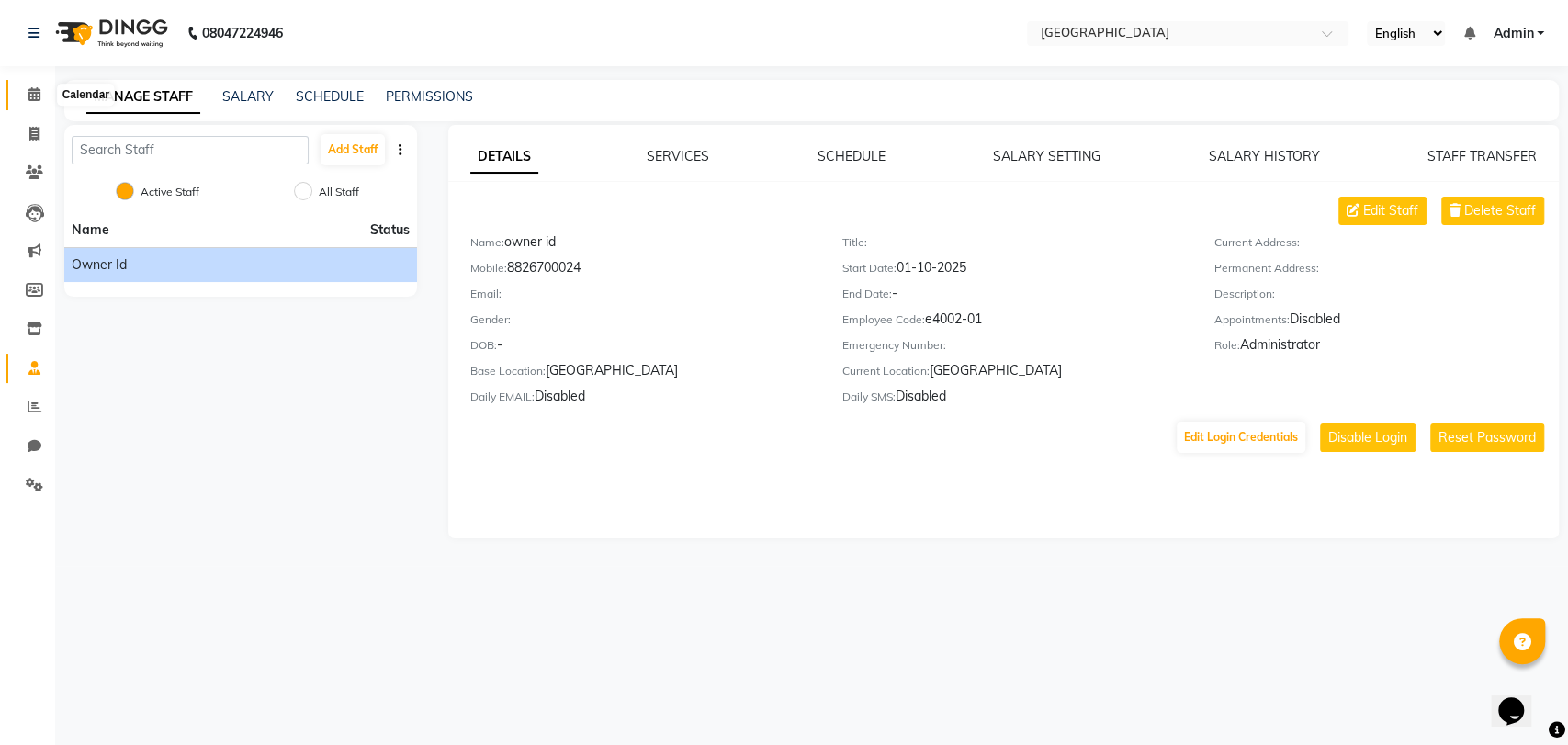
click at [36, 88] on icon at bounding box center [34, 94] width 12 height 13
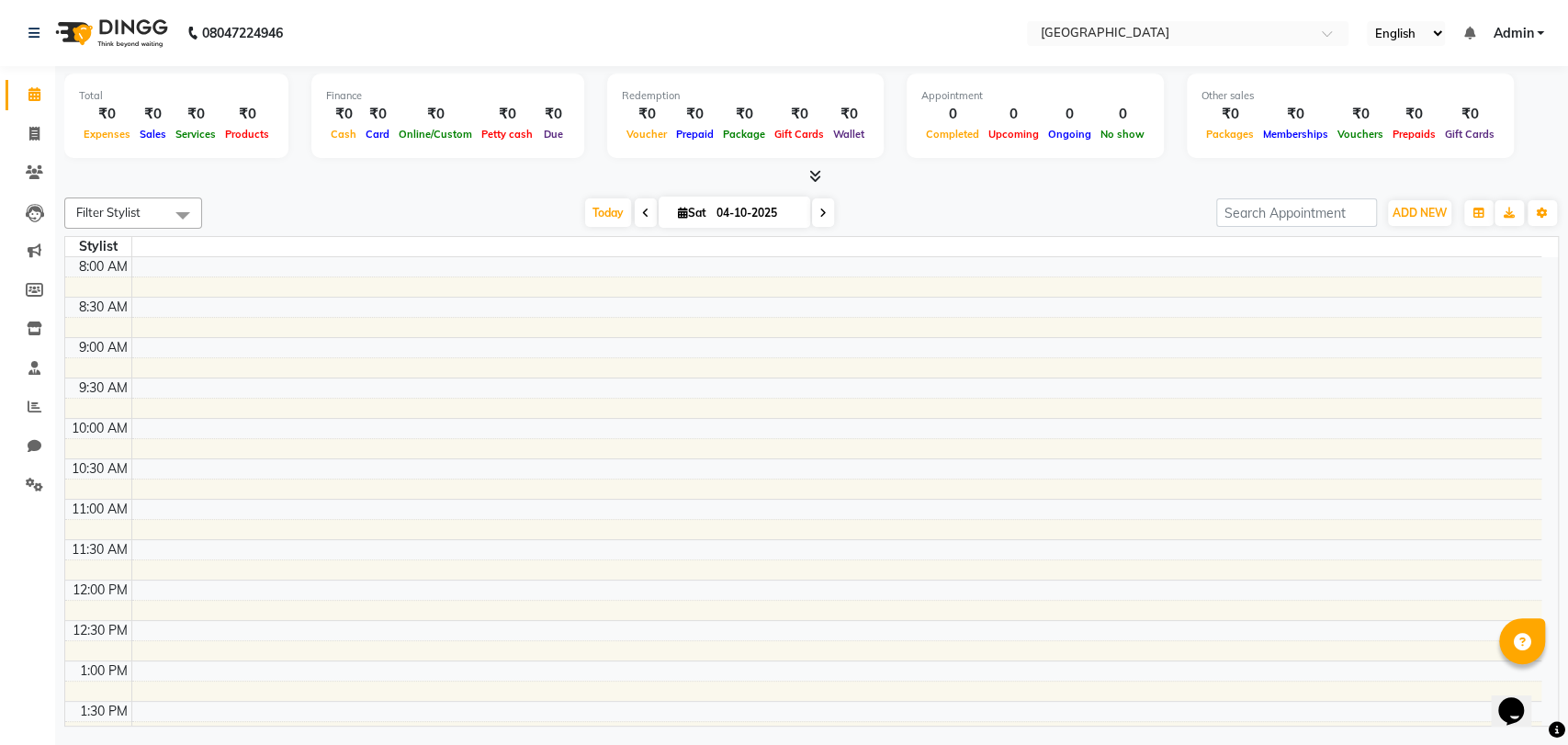
click at [447, 202] on div "Today Sat 04-10-2025" at bounding box center [709, 212] width 995 height 28
